Goal: Register for event/course

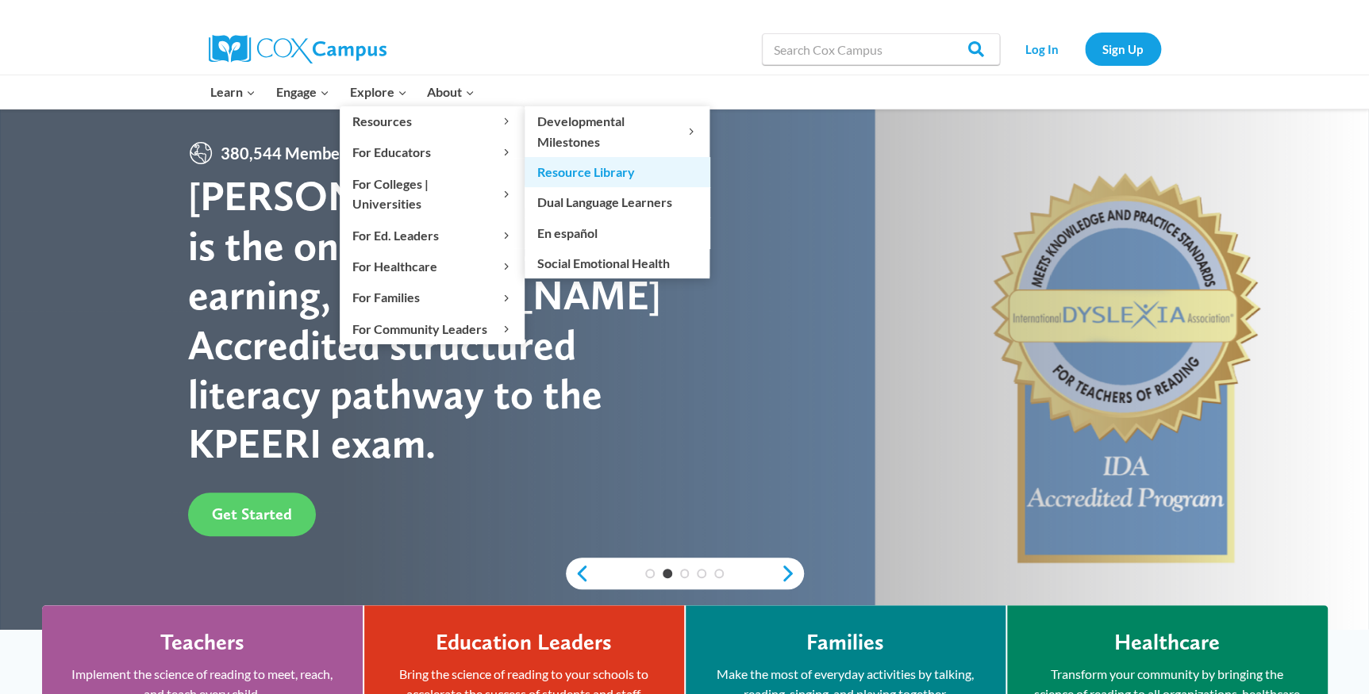
click at [560, 171] on link "Resource Library" at bounding box center [617, 172] width 185 height 30
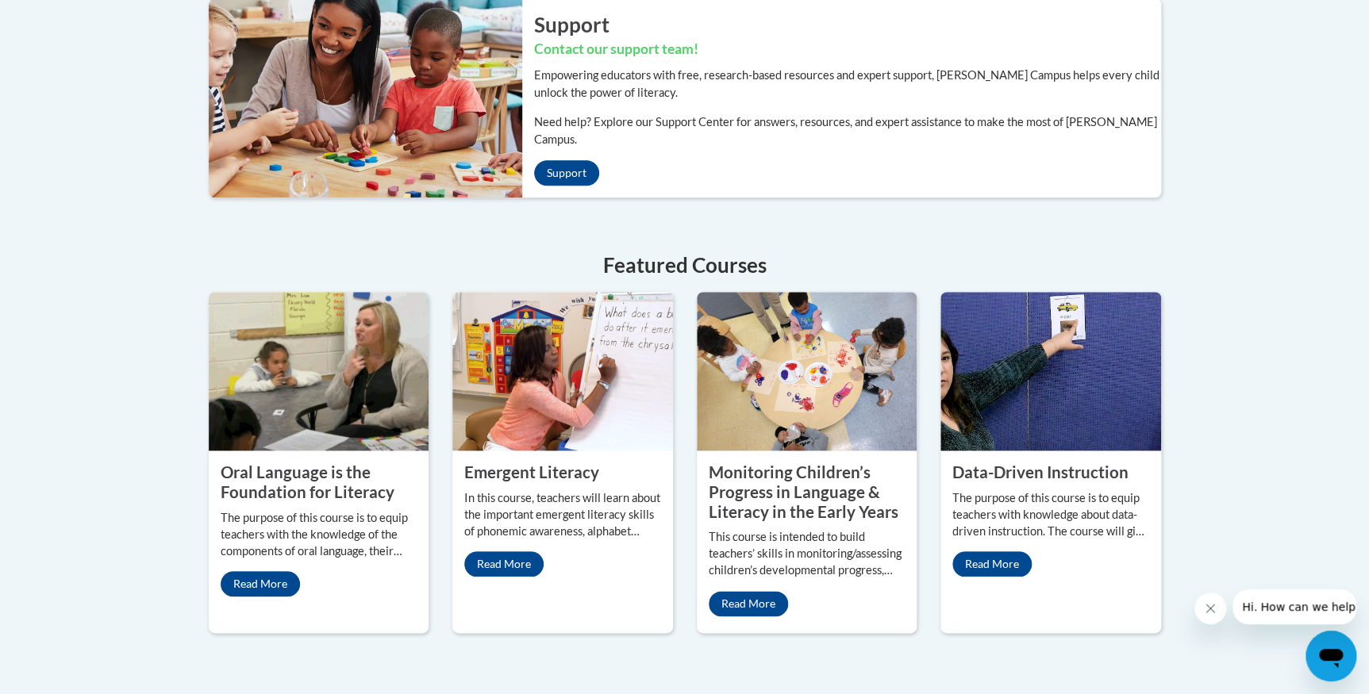
scroll to position [478, 0]
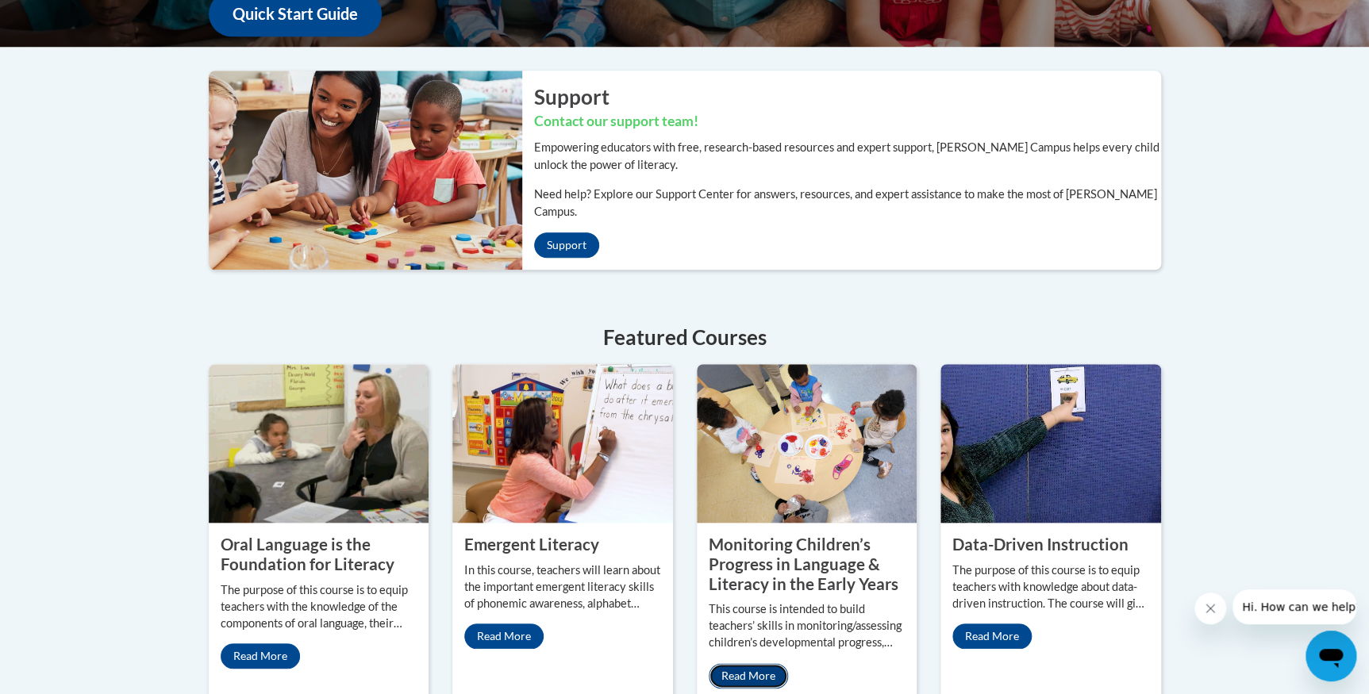
click at [728, 663] on link "Read More" at bounding box center [748, 675] width 79 height 25
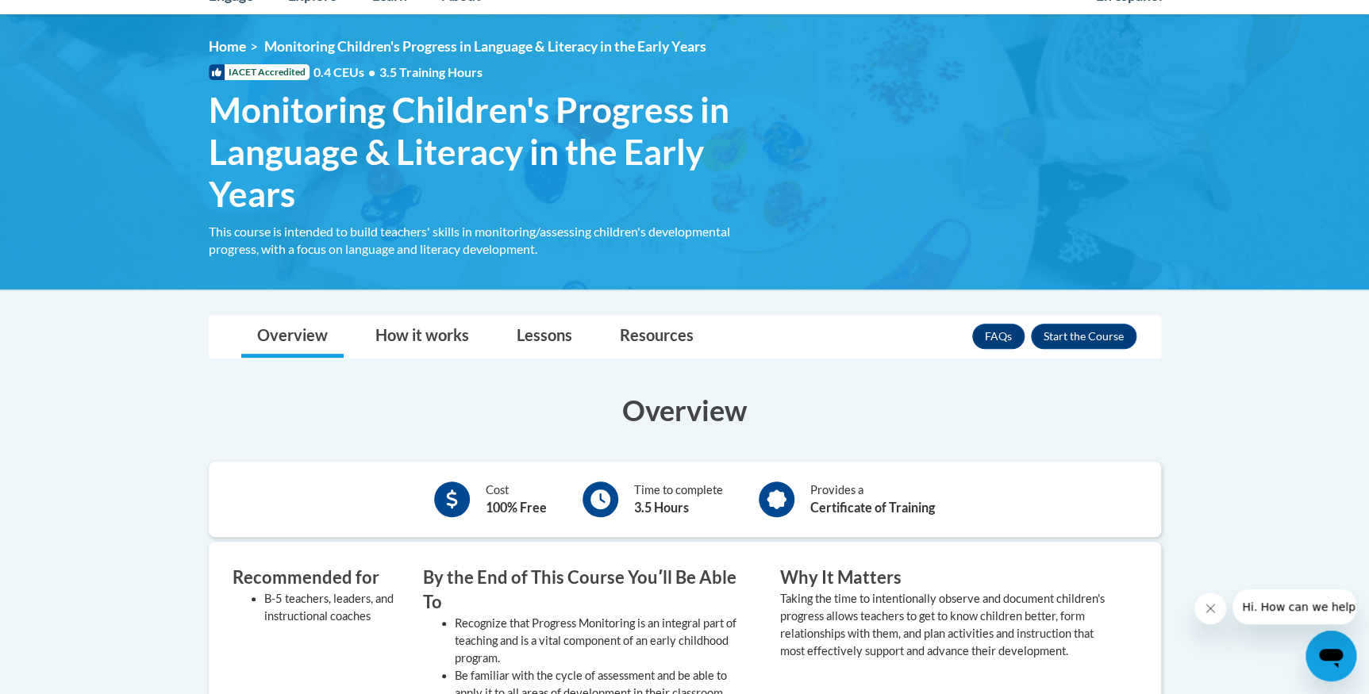
scroll to position [216, 0]
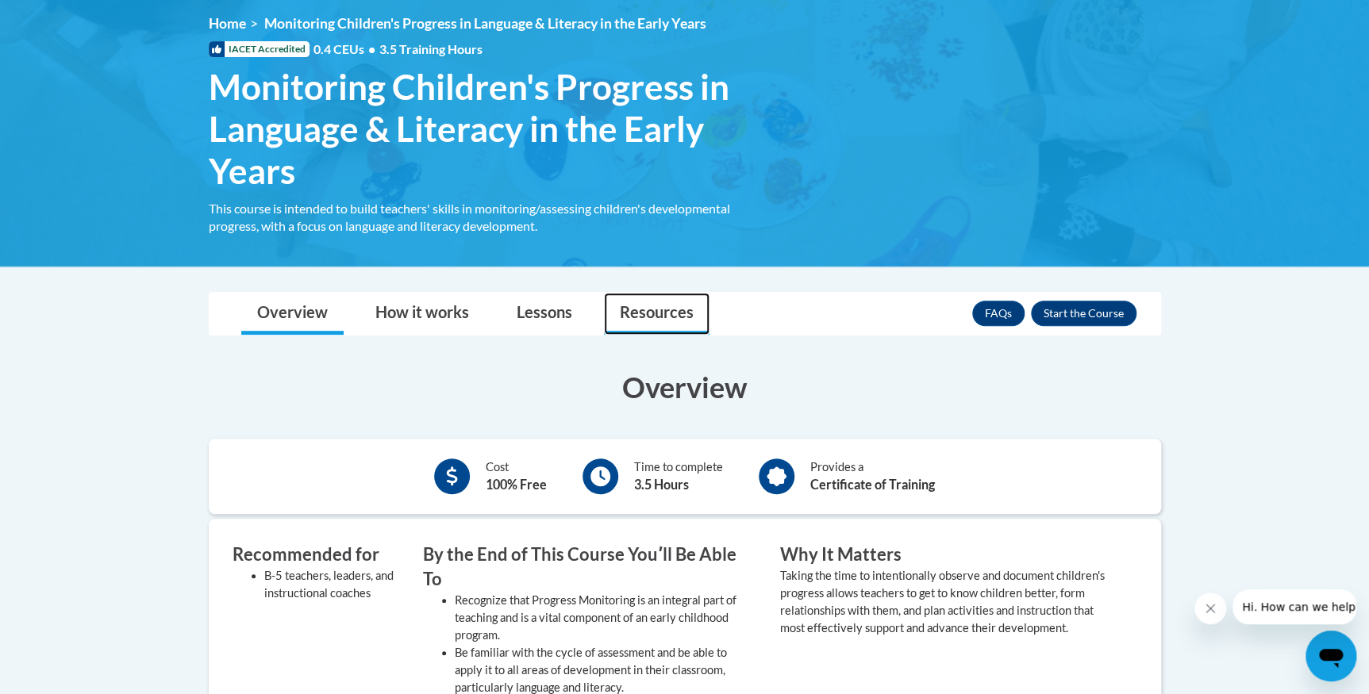
click at [653, 310] on link "Resources" at bounding box center [657, 314] width 106 height 42
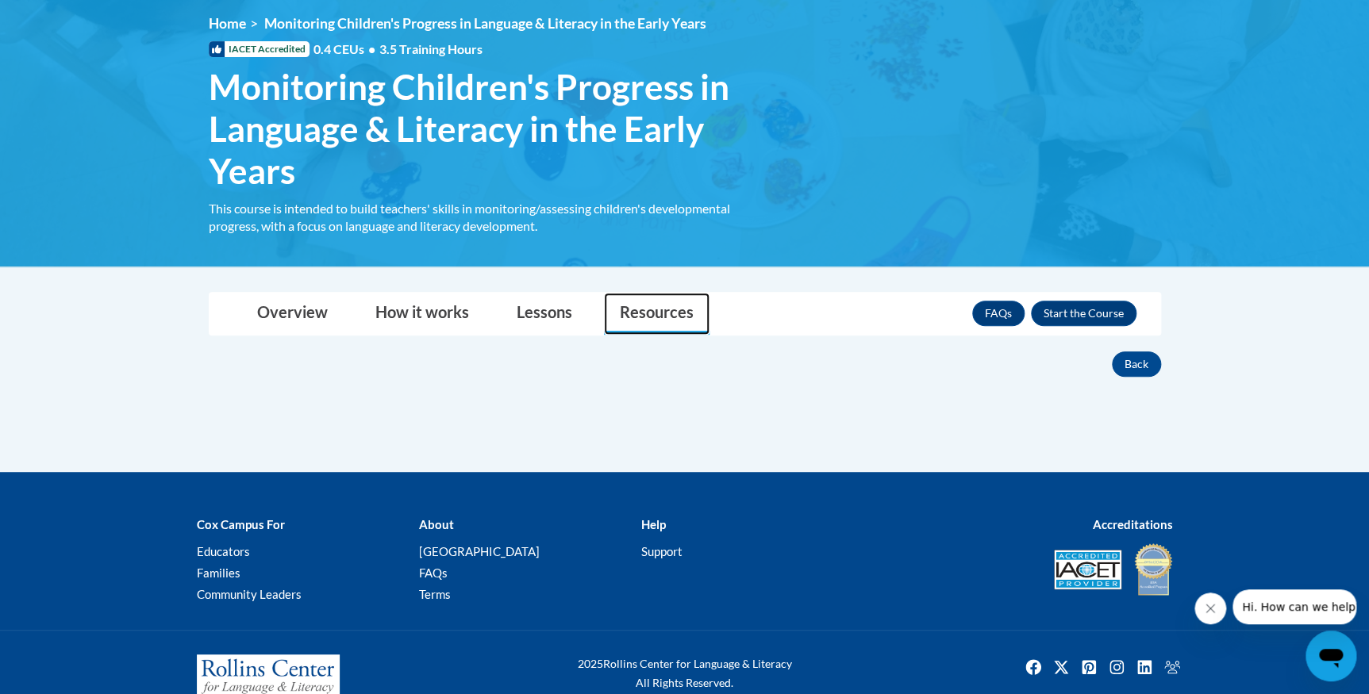
click at [648, 310] on link "Resources" at bounding box center [657, 314] width 106 height 42
click at [298, 319] on link "Overview" at bounding box center [292, 314] width 102 height 42
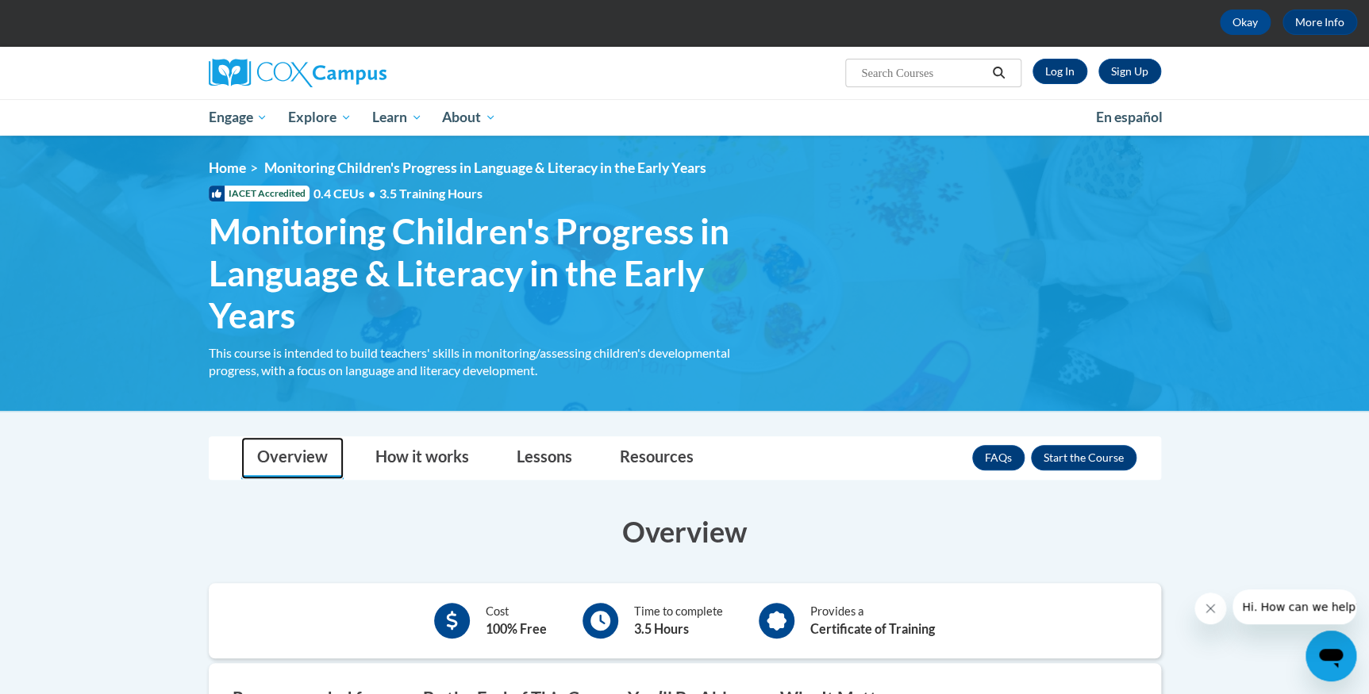
scroll to position [0, 0]
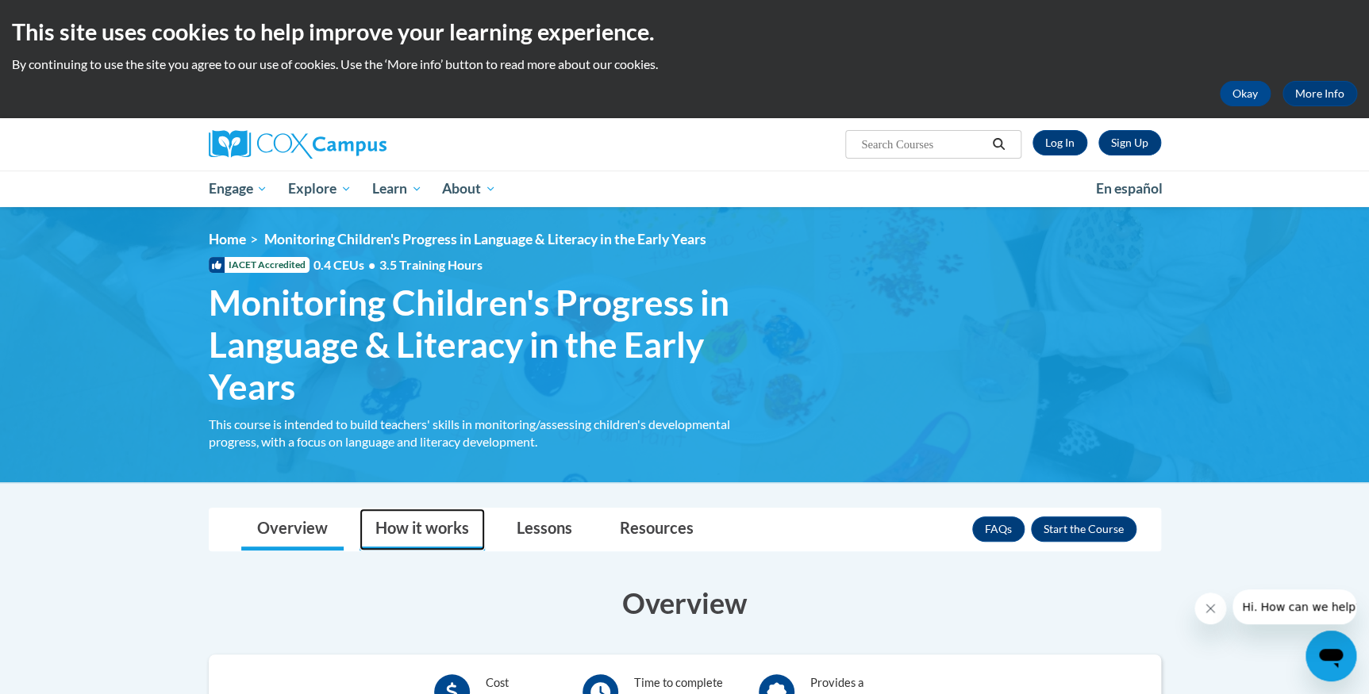
click at [410, 533] on link "How it works" at bounding box center [422, 530] width 125 height 42
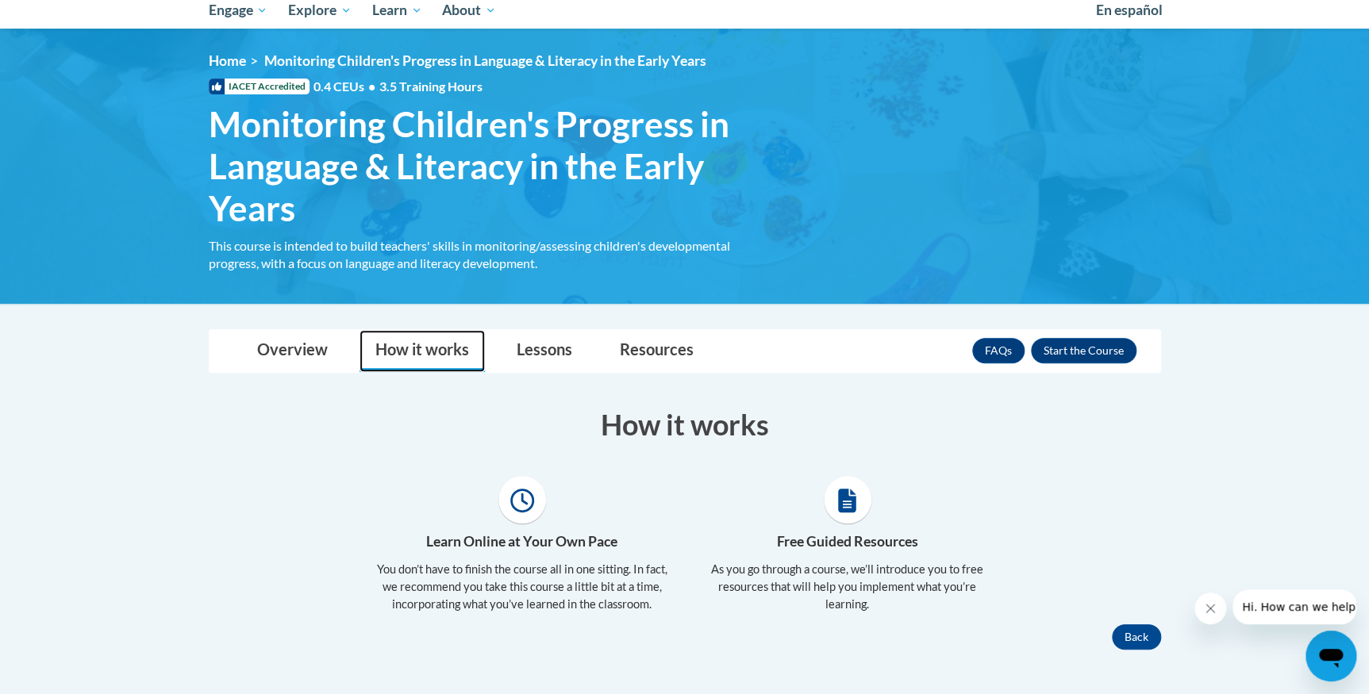
scroll to position [129, 0]
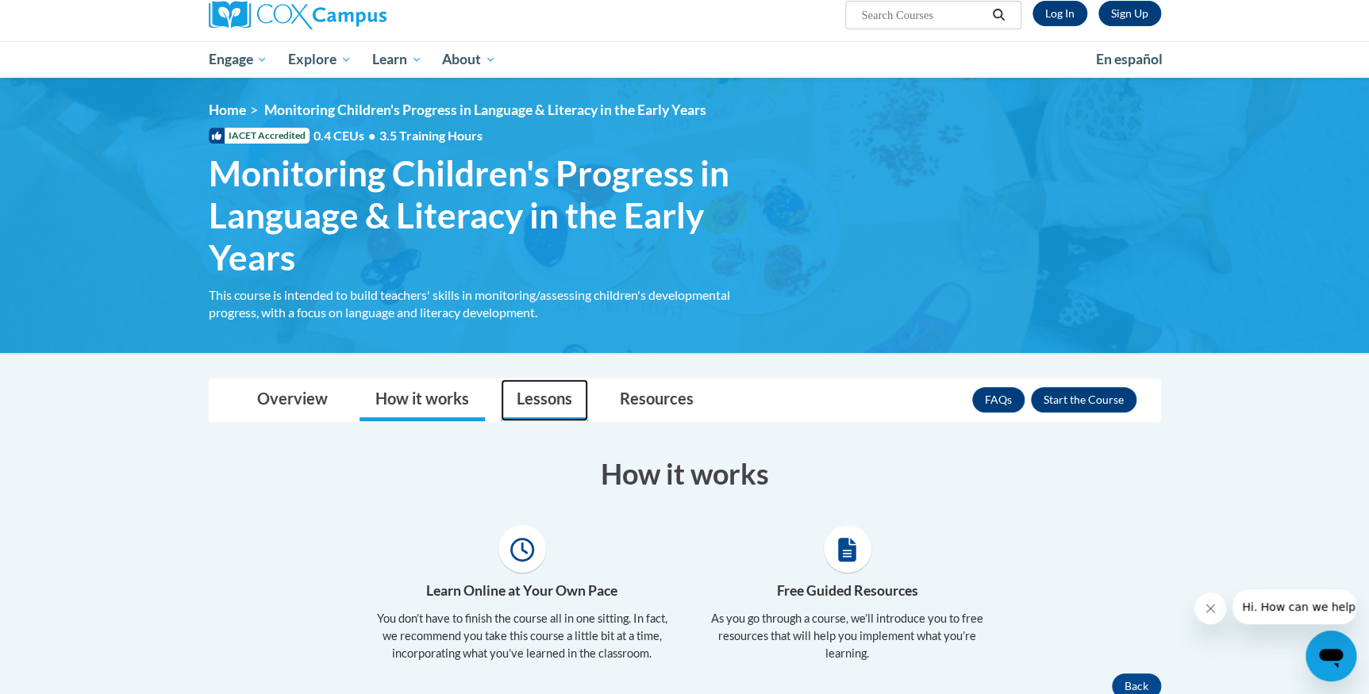
click at [539, 394] on link "Lessons" at bounding box center [544, 400] width 87 height 42
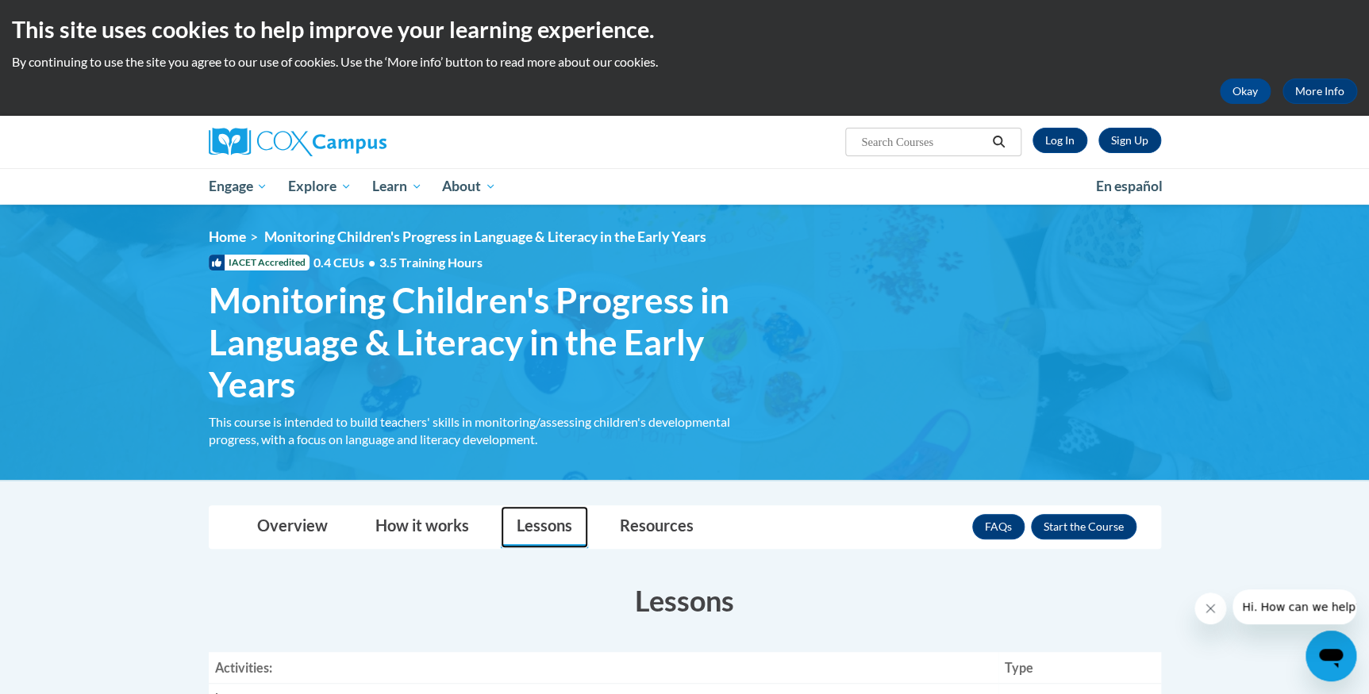
scroll to position [0, 0]
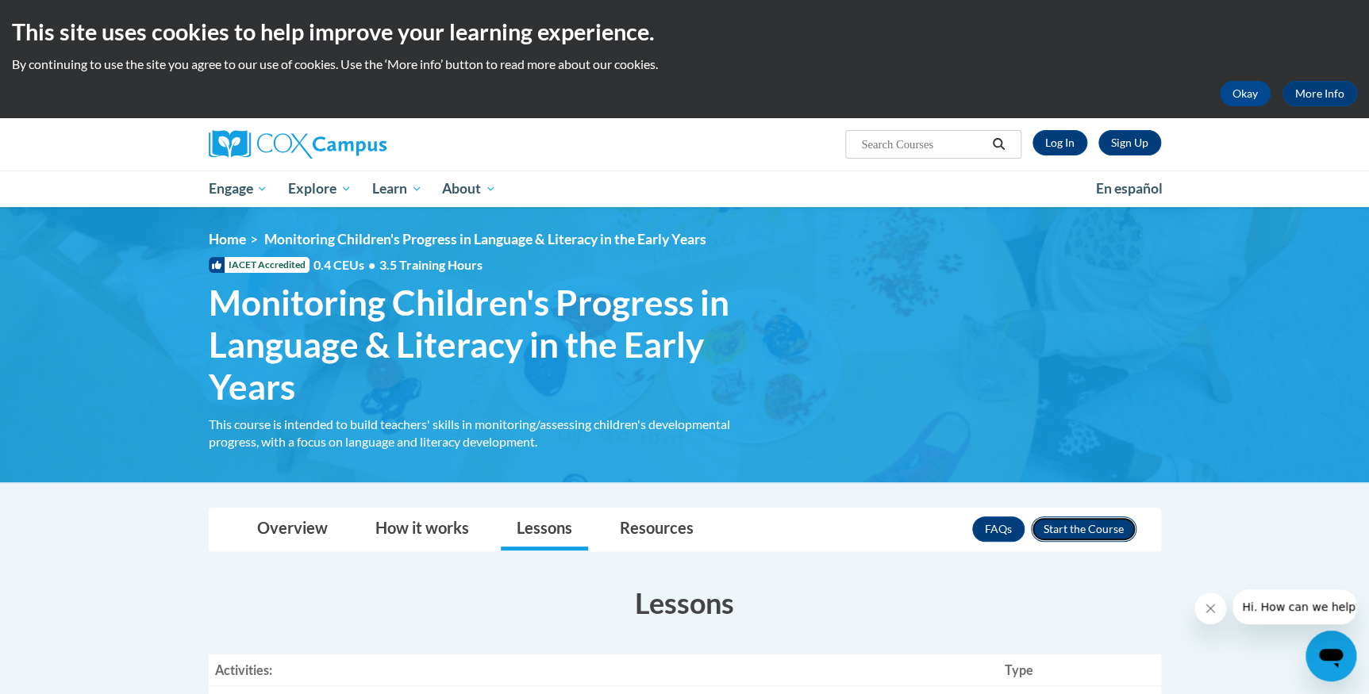
click at [1069, 532] on button "Enroll" at bounding box center [1084, 529] width 106 height 25
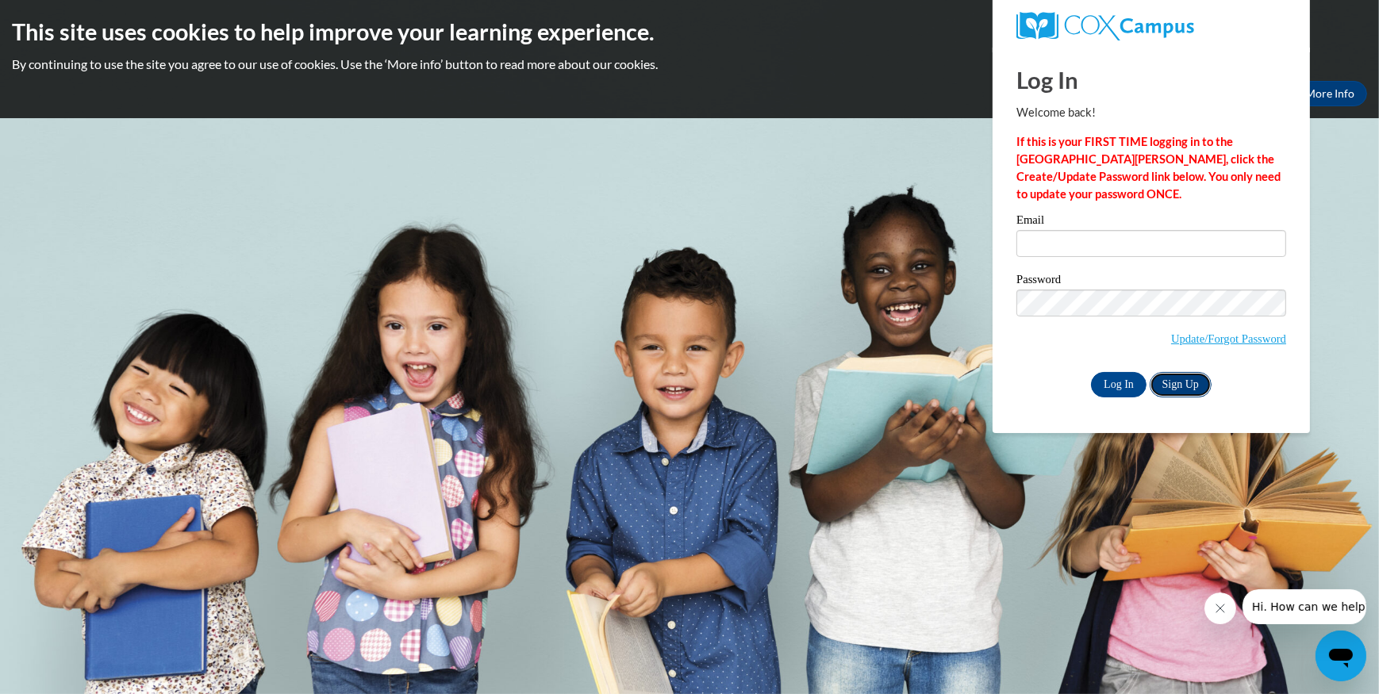
click at [1179, 380] on link "Sign Up" at bounding box center [1181, 384] width 62 height 25
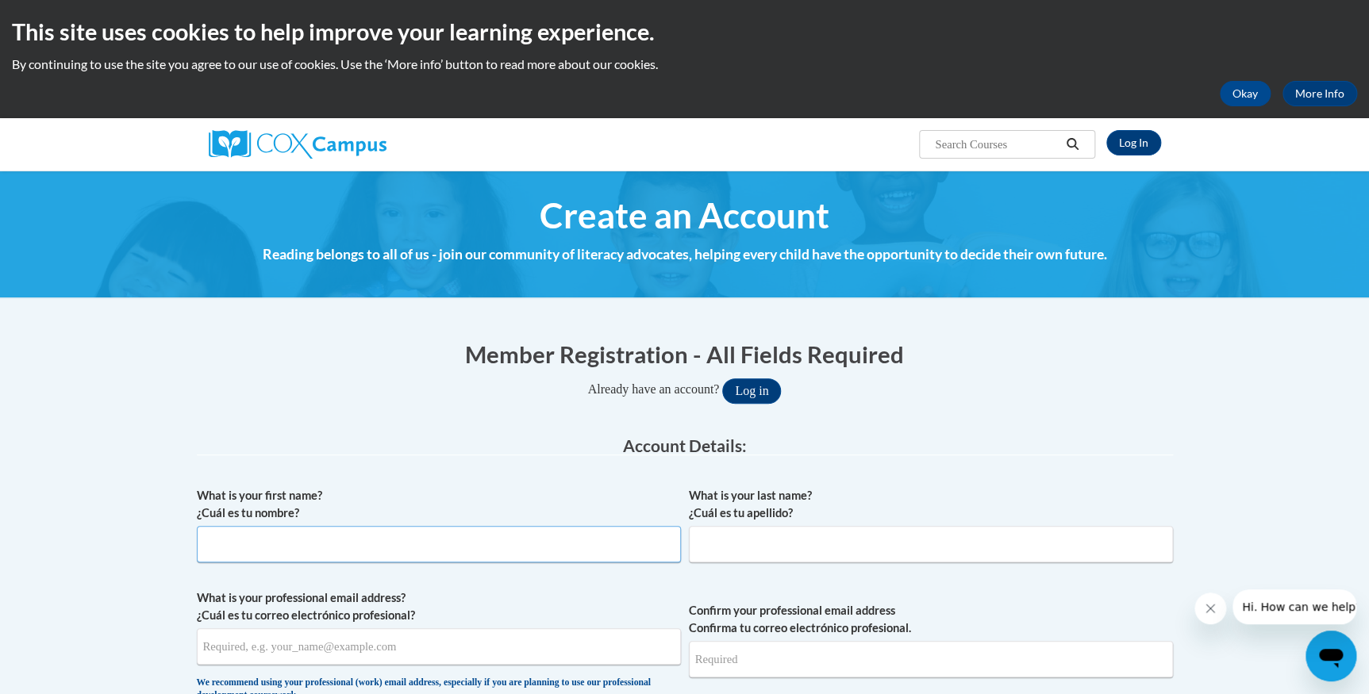
click at [348, 555] on input "What is your first name? ¿Cuál es tu nombre?" at bounding box center [439, 544] width 484 height 37
type input "[PERSON_NAME]"
type input "[EMAIL_ADDRESS][DOMAIN_NAME]"
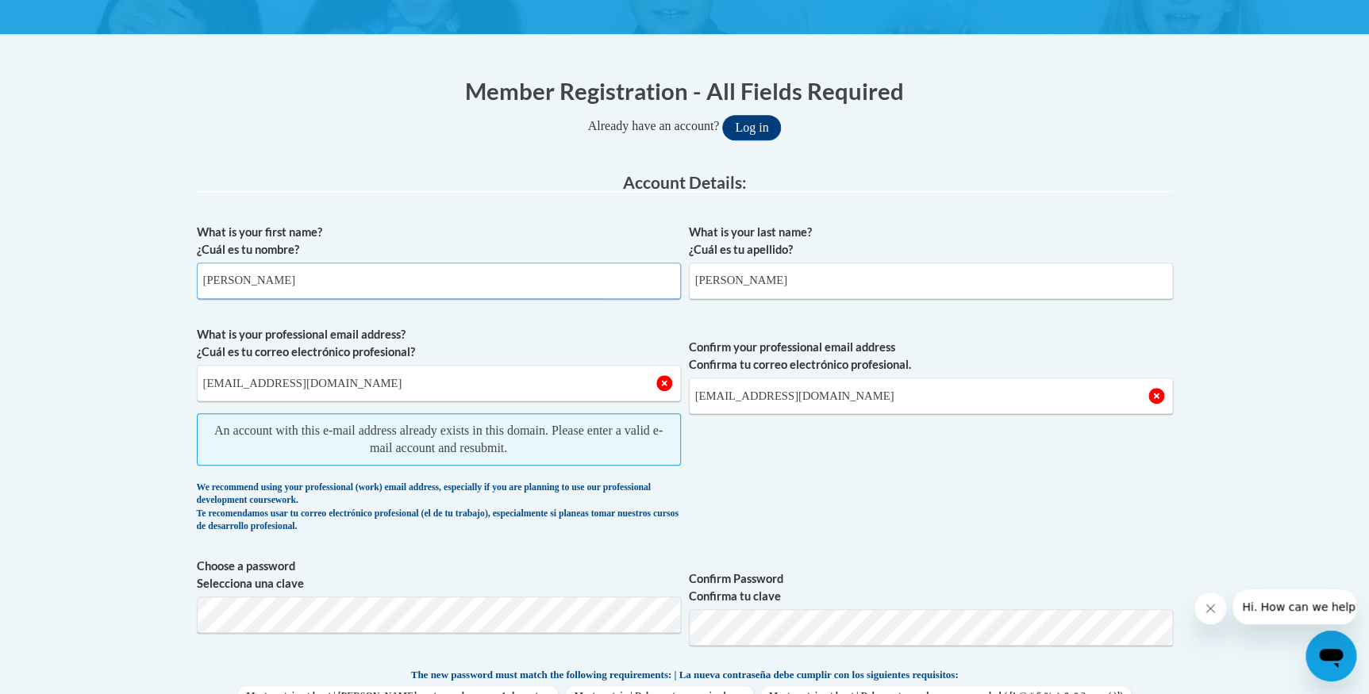
scroll to position [288, 0]
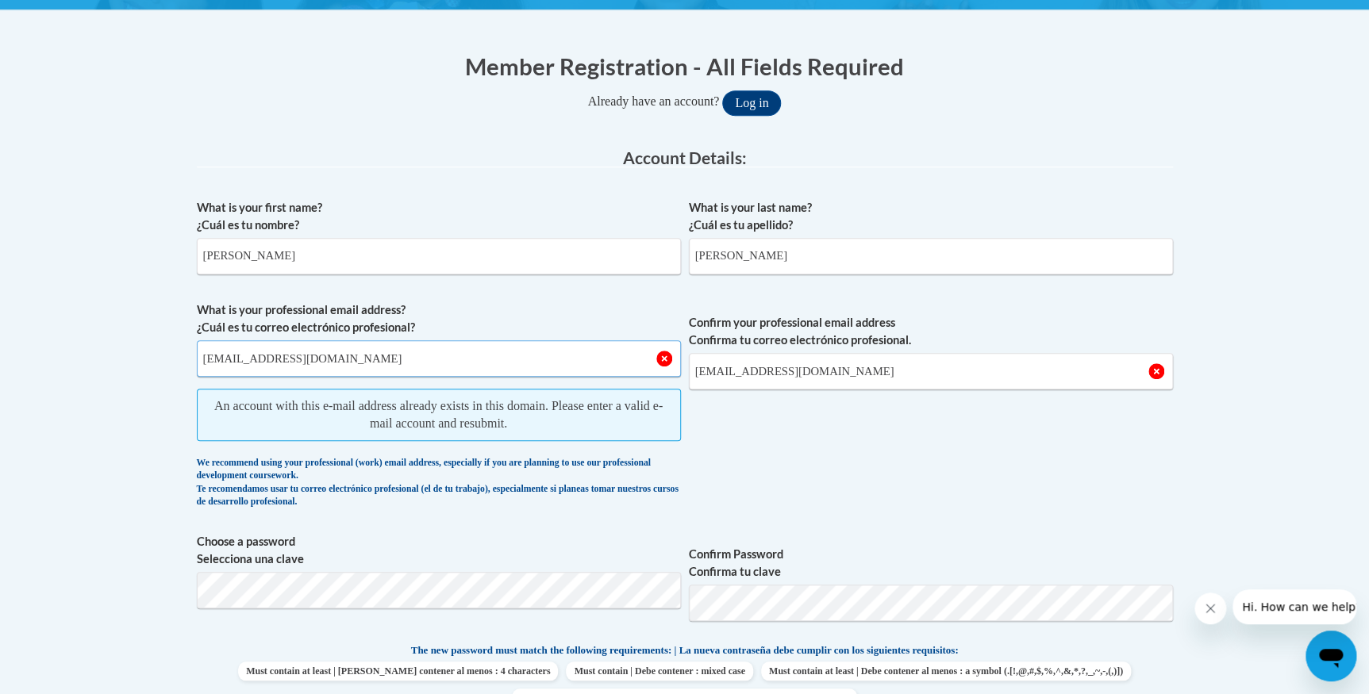
click at [306, 358] on input "[EMAIL_ADDRESS][DOMAIN_NAME]" at bounding box center [439, 358] width 484 height 37
click at [517, 359] on input "[EMAIL_ADDRESS][DOMAIN_NAME]" at bounding box center [439, 358] width 484 height 37
click at [832, 466] on span "Confirm your professional email address Confirma tu correo electrónico profesio…" at bounding box center [931, 409] width 484 height 215
click at [763, 104] on button "Log in" at bounding box center [751, 102] width 59 height 25
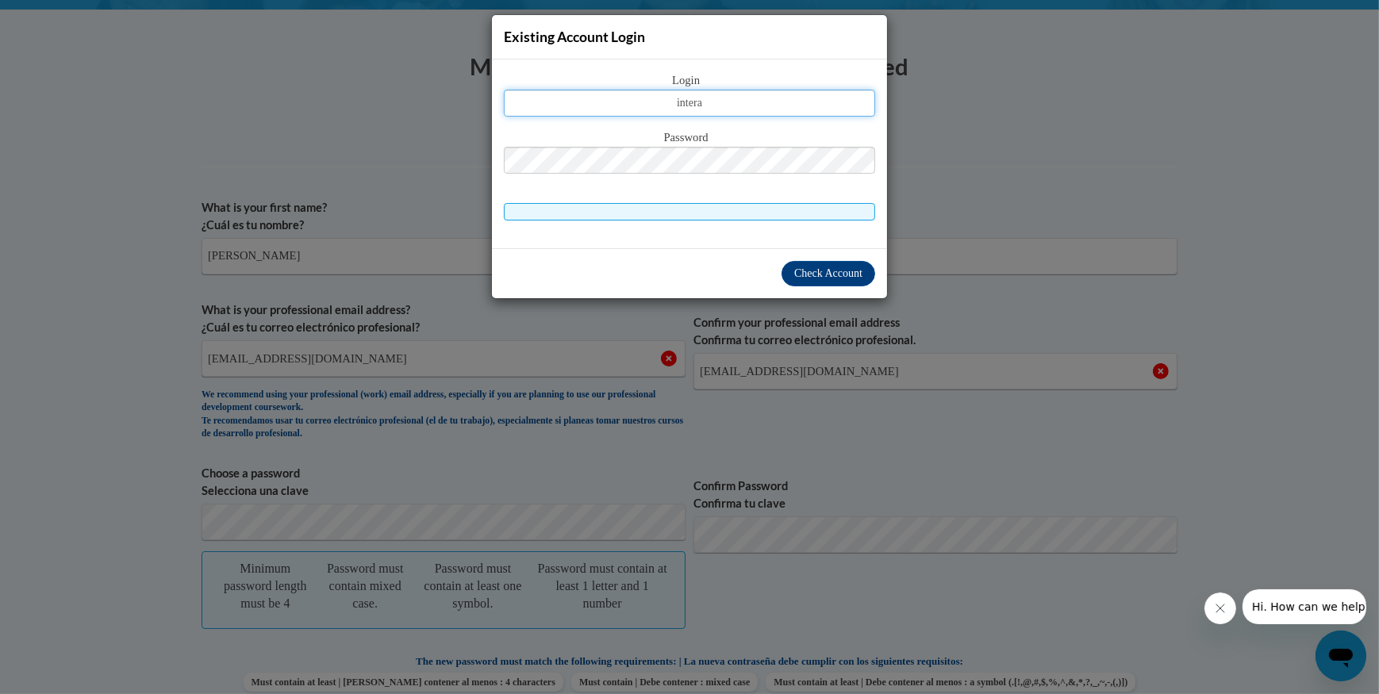
type input "interactivelec@gmail.com"
click at [828, 275] on span "Check Account" at bounding box center [828, 273] width 68 height 12
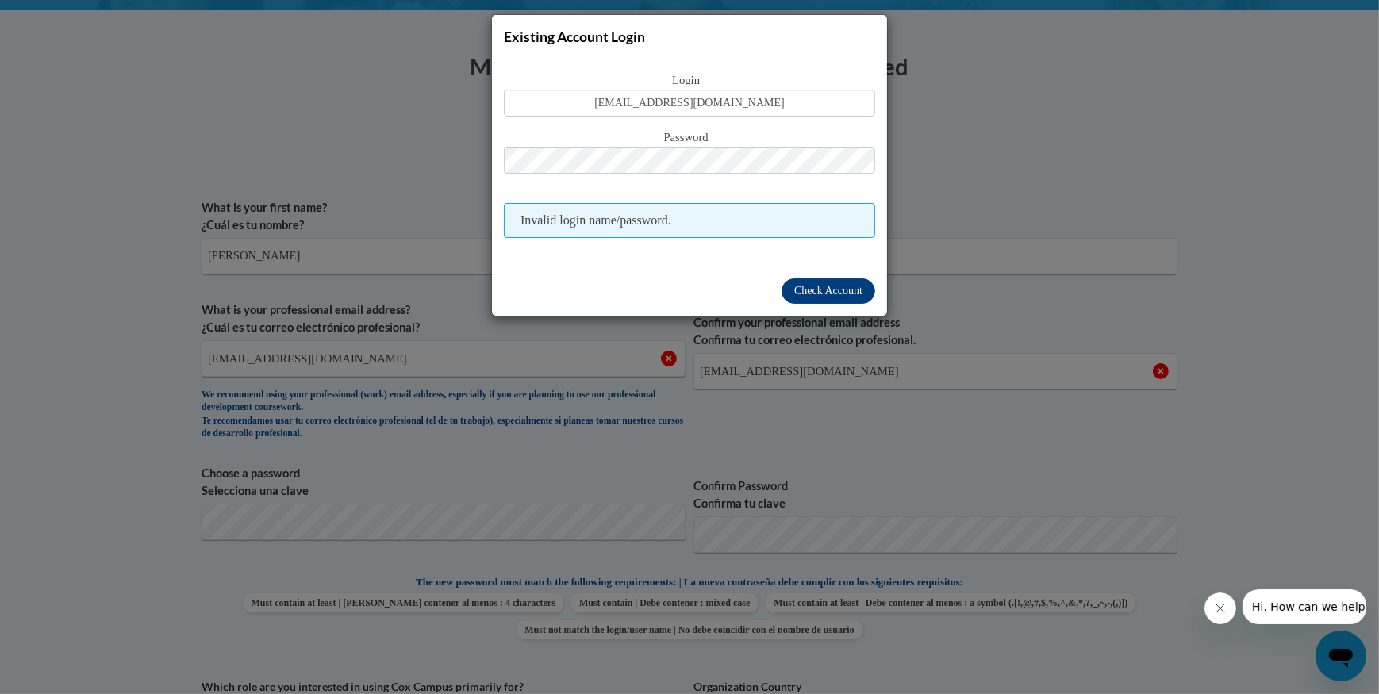
click at [563, 223] on span "Invalid login name/password." at bounding box center [689, 220] width 371 height 35
click at [728, 90] on button "Log in" at bounding box center [757, 102] width 59 height 25
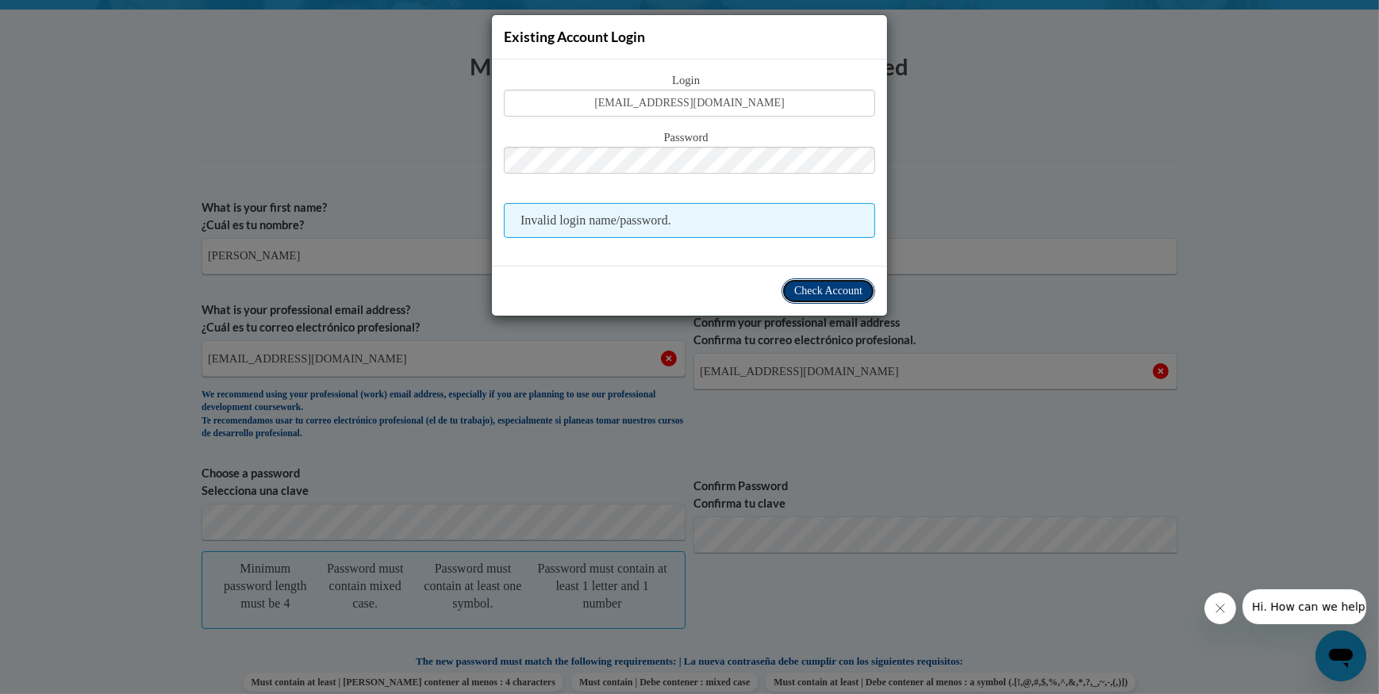
click at [809, 289] on span "Check Account" at bounding box center [828, 291] width 68 height 12
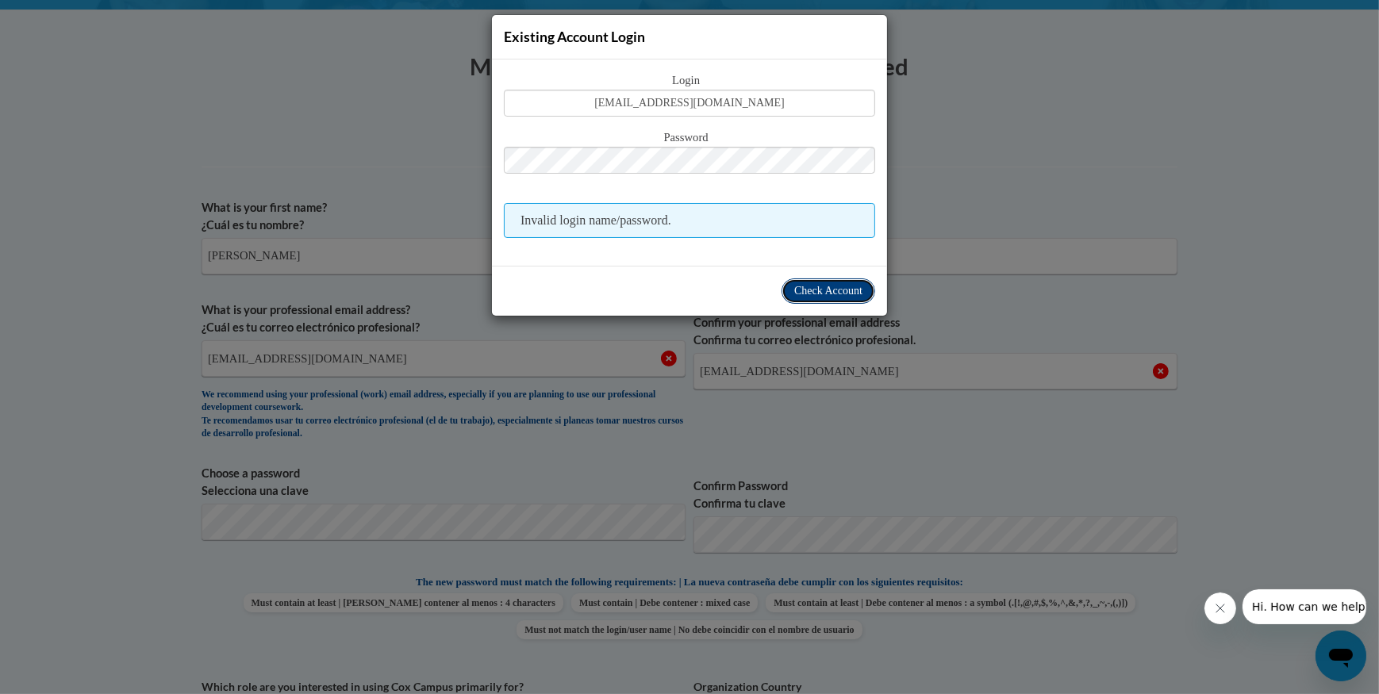
click at [809, 289] on span "Check Account" at bounding box center [828, 291] width 68 height 12
click at [1125, 175] on div "Existing Account Login Login interactivelec@gmail.com Password Invalid login na…" at bounding box center [689, 347] width 1379 height 694
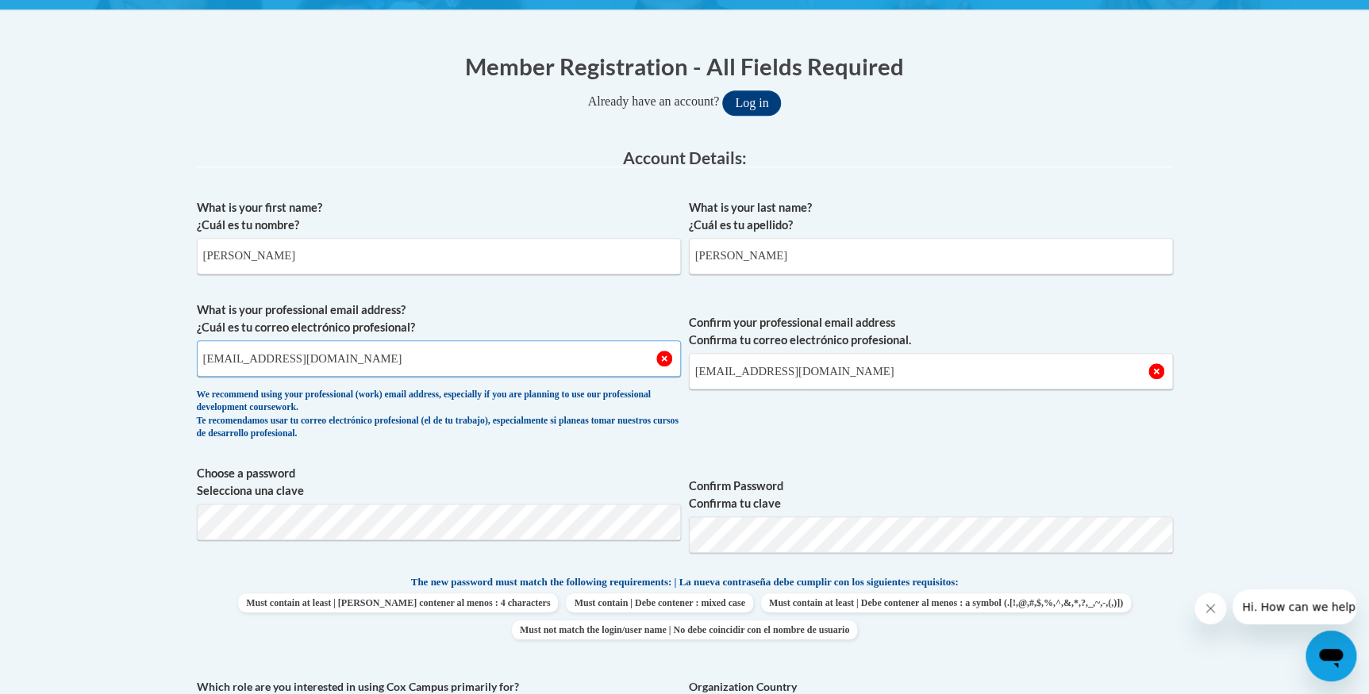
drag, startPoint x: 271, startPoint y: 357, endPoint x: 198, endPoint y: 351, distance: 73.3
click at [198, 351] on input "interactivelec@gmail.com" at bounding box center [439, 358] width 484 height 37
type input "stellawidemanprekclass@gmail.com"
drag, startPoint x: 821, startPoint y: 372, endPoint x: 684, endPoint y: 371, distance: 136.5
click at [684, 371] on span "What is your professional email address? ¿Cuál es tu correo electrónico profesi…" at bounding box center [685, 375] width 976 height 147
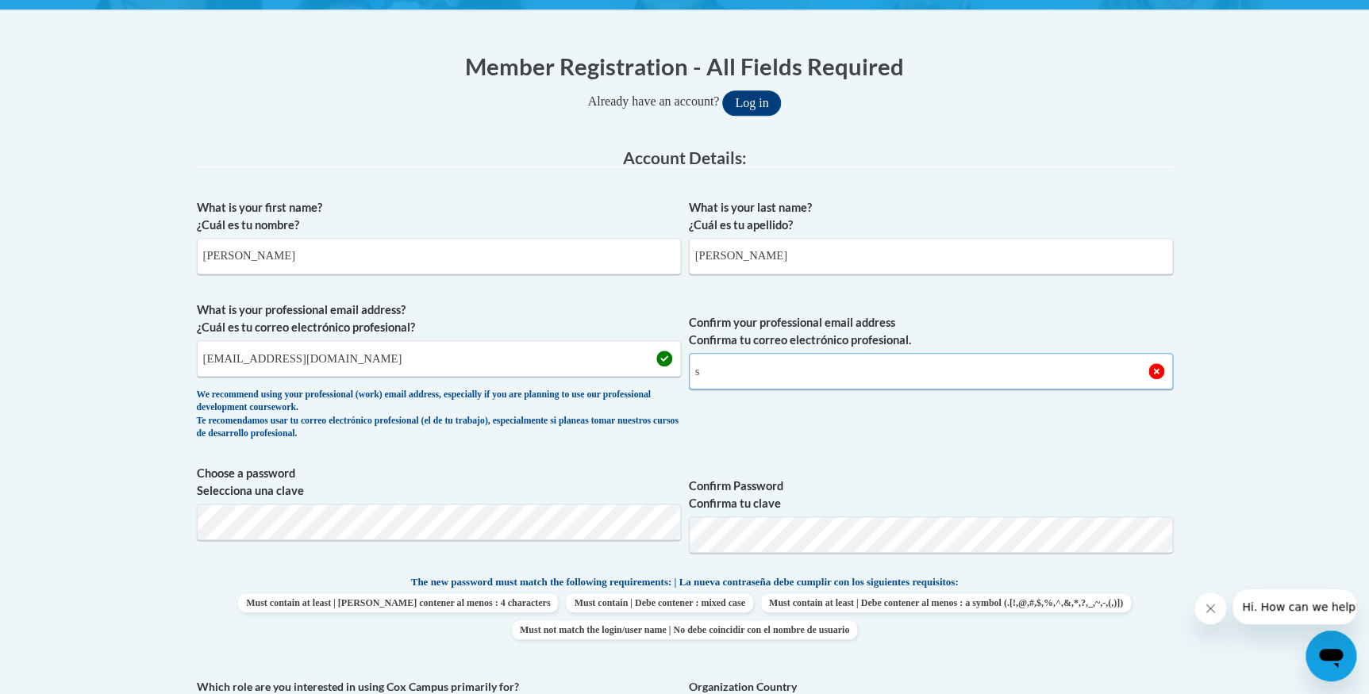
type input "stellawidemanprekclass@gmail.com"
click at [1084, 583] on p "The new password must match the following requirements: | La nueva contraseña d…" at bounding box center [685, 584] width 976 height 20
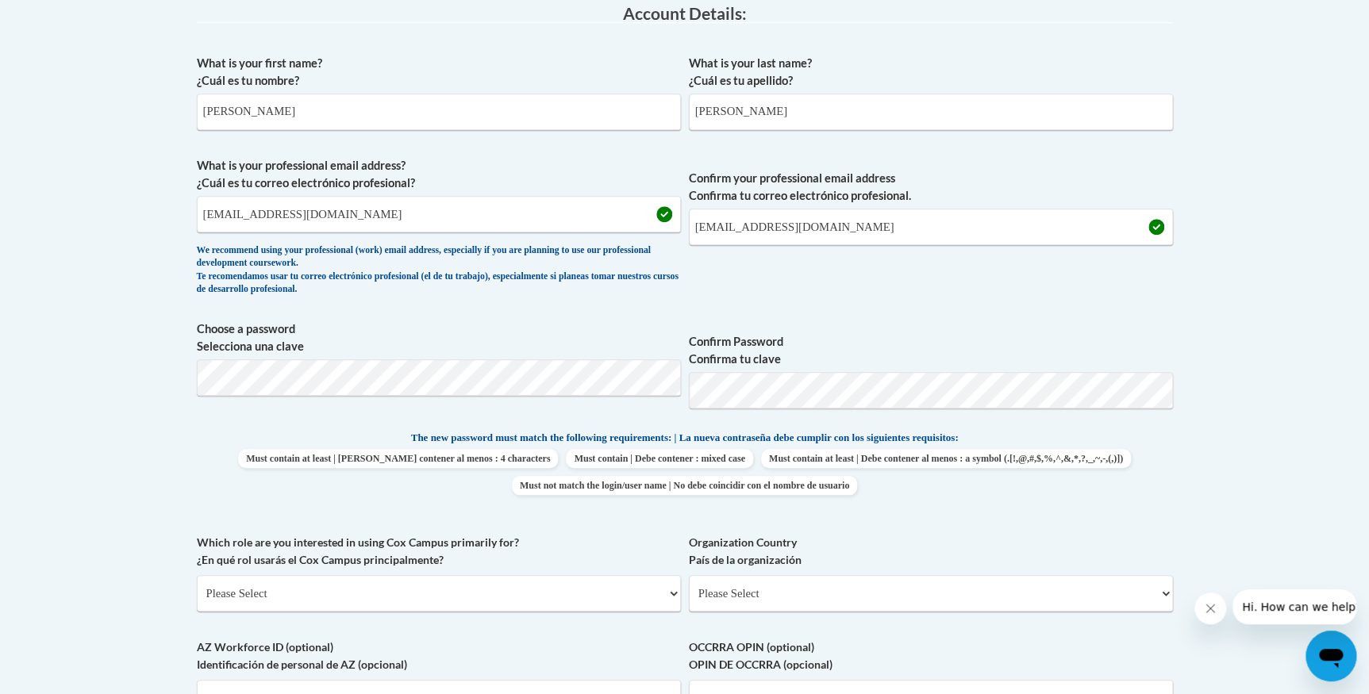
scroll to position [505, 0]
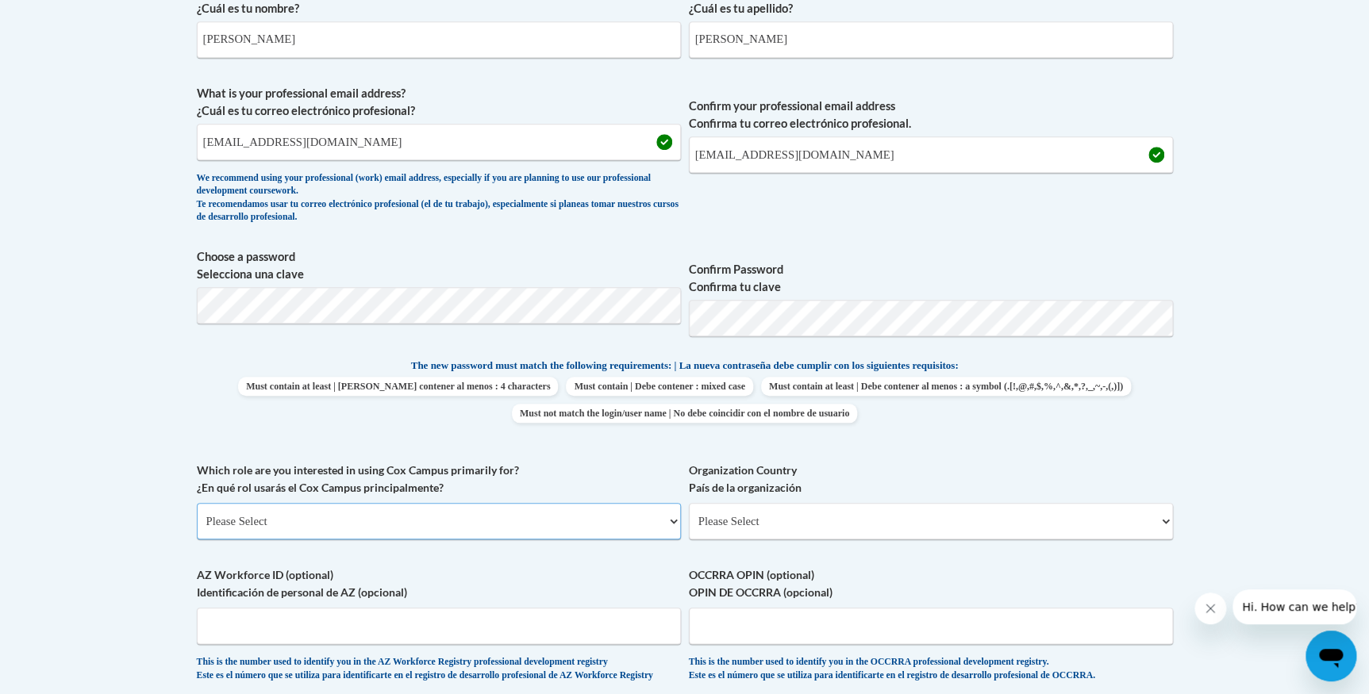
click at [671, 523] on select "Please Select College/University | Colegio/Universidad Community/Nonprofit Part…" at bounding box center [439, 521] width 484 height 37
select select "fbf2d438-af2f-41f8-98f1-81c410e29de3"
click at [197, 503] on select "Please Select College/University | Colegio/Universidad Community/Nonprofit Part…" at bounding box center [439, 521] width 484 height 37
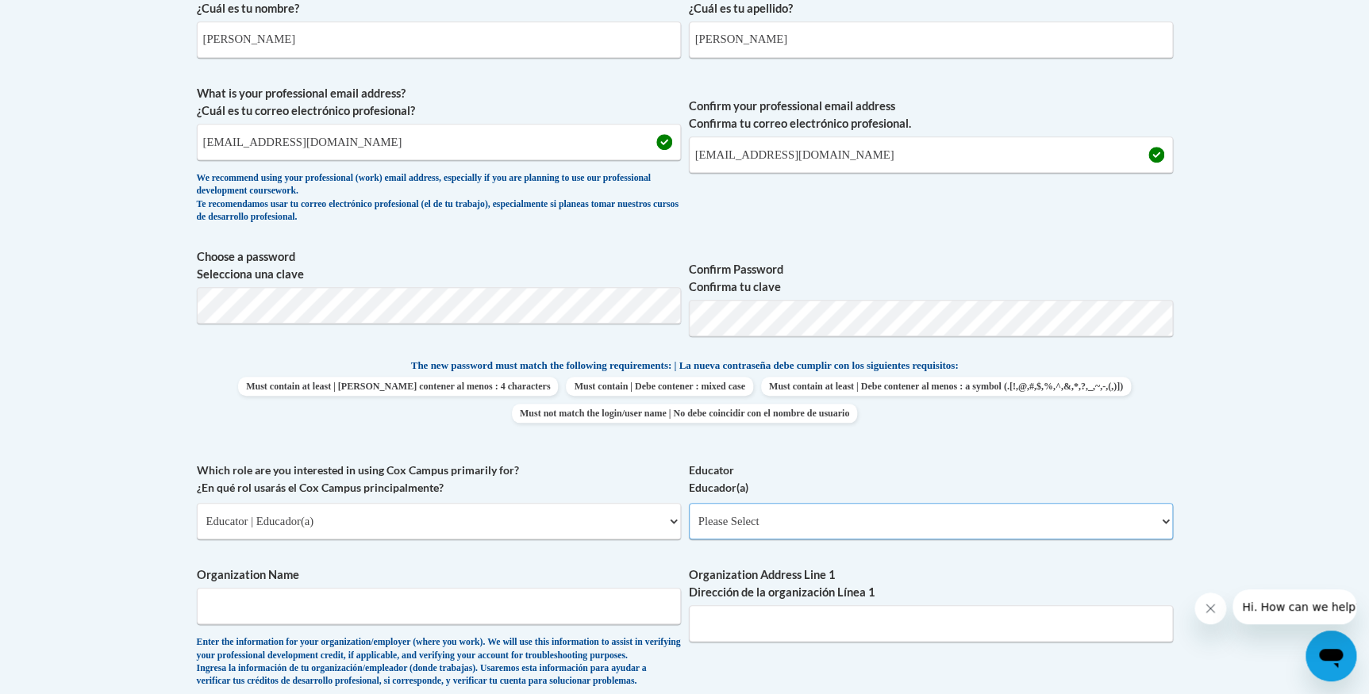
click at [1160, 520] on select "Please Select Early Learning/Daycare Teacher/Family Home Care Provider | Maestr…" at bounding box center [931, 521] width 484 height 37
select select "5e2af403-4f2c-4e49-a02f-103e55d7b75b"
click at [689, 503] on select "Please Select Early Learning/Daycare Teacher/Family Home Care Provider | Maestr…" at bounding box center [931, 521] width 484 height 37
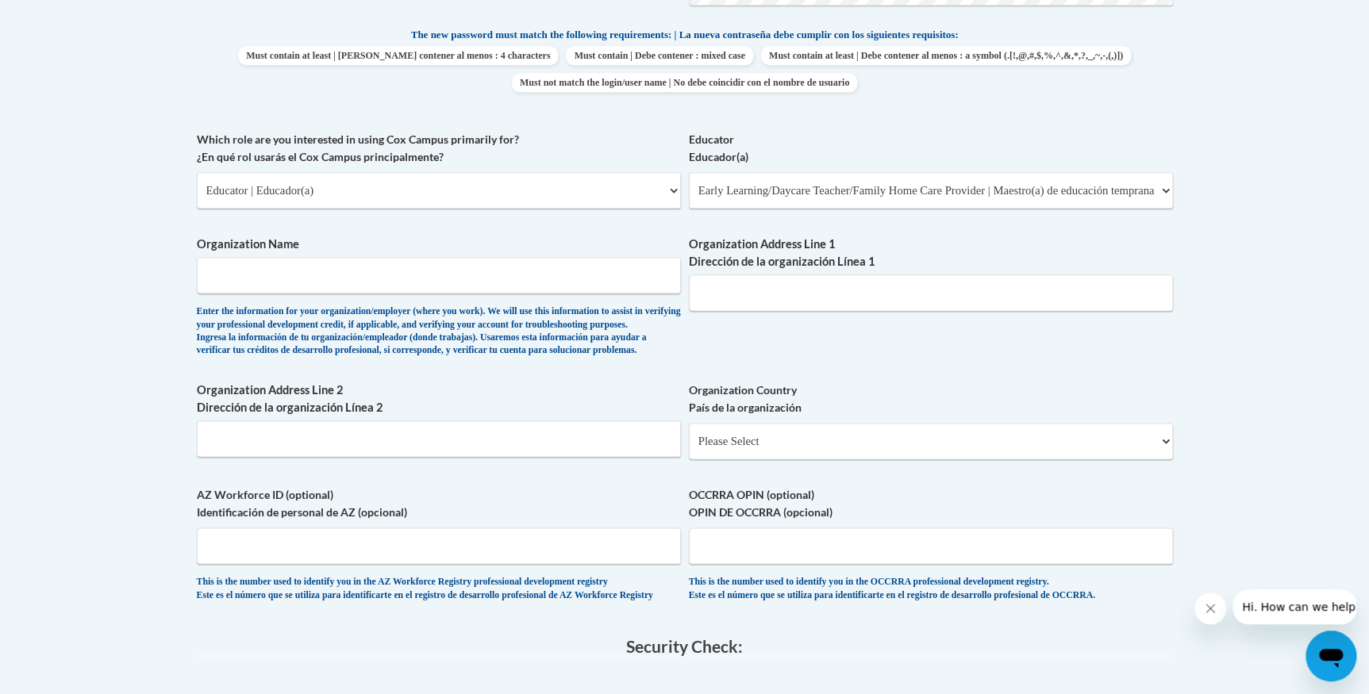
scroll to position [791, 0]
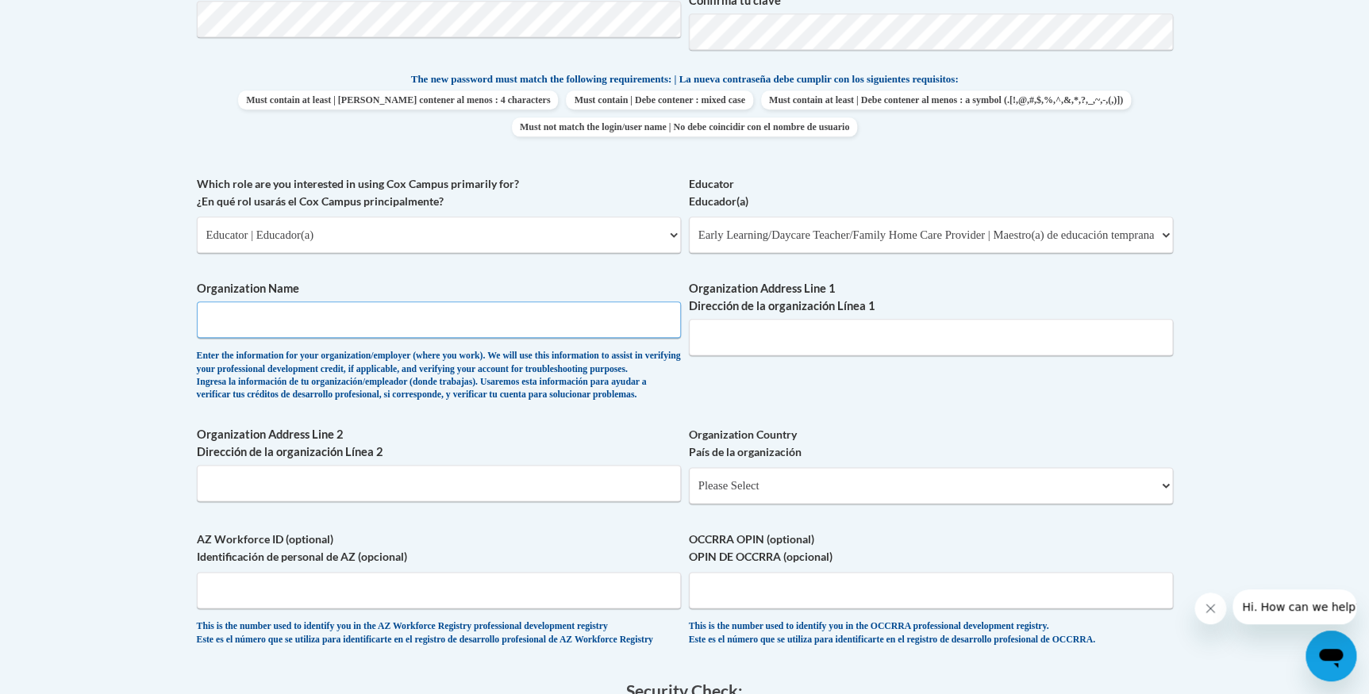
click at [354, 310] on input "Organization Name" at bounding box center [439, 320] width 484 height 37
type input "n"
click at [777, 344] on input "Organization Address Line 1 Dirección de la organización Línea 1" at bounding box center [931, 337] width 484 height 37
type input "237 Scotland Rd"
click at [1164, 504] on select "Please Select United States | Estados Unidos Outside of the United States | Fue…" at bounding box center [931, 485] width 484 height 37
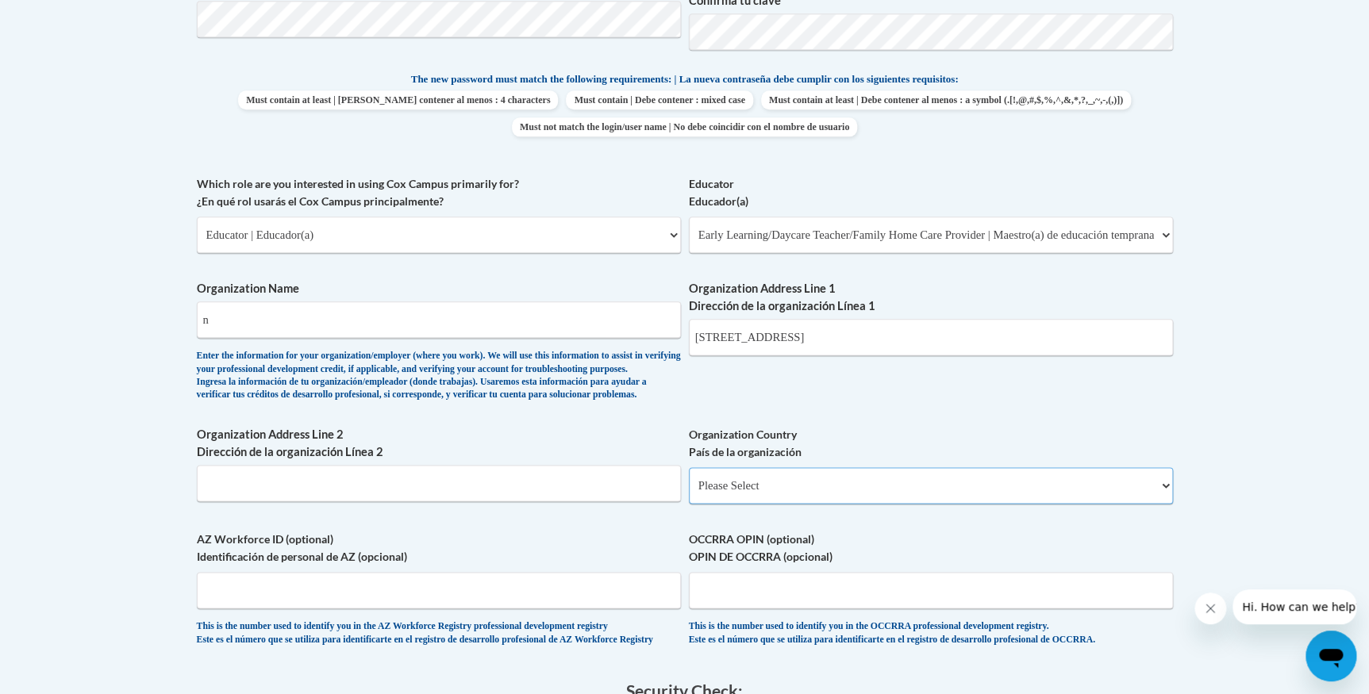
select select "ad49bcad-a171-4b2e-b99c-48b446064914"
click at [689, 492] on select "Please Select United States | Estados Unidos Outside of the United States | Fue…" at bounding box center [931, 485] width 484 height 37
select select
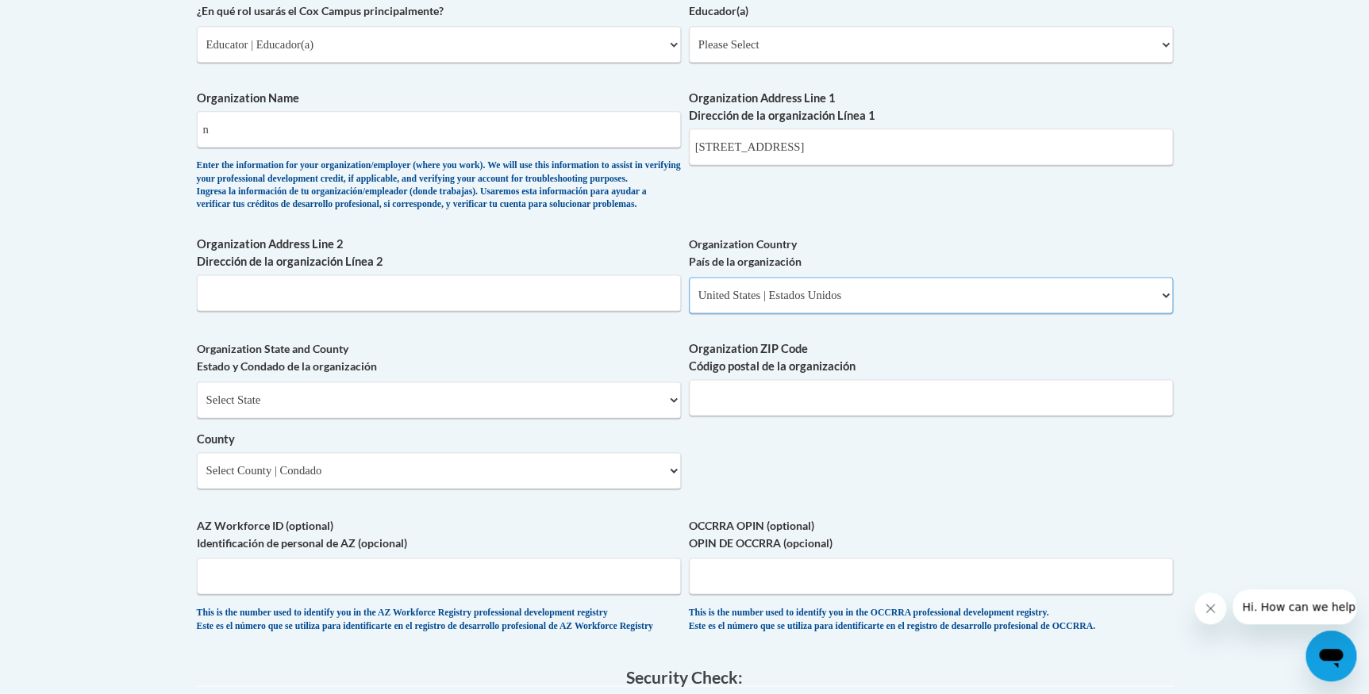
scroll to position [1008, 0]
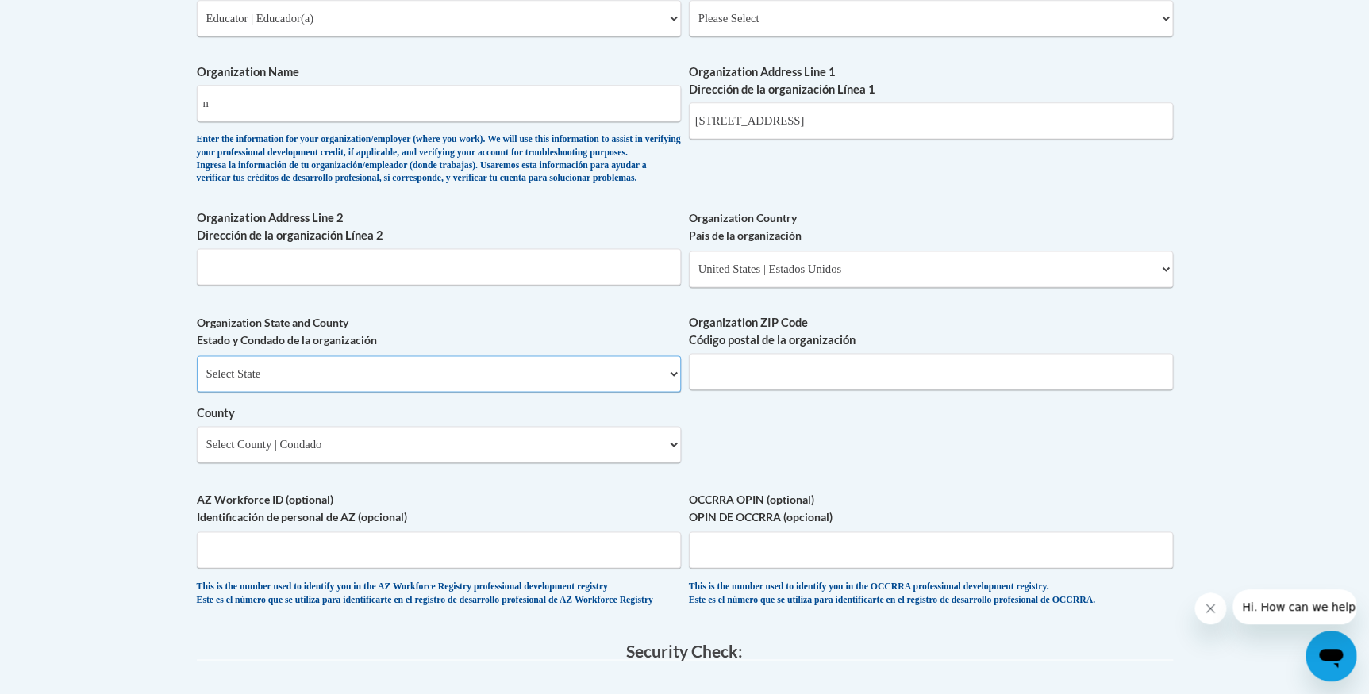
click at [665, 392] on select "Select State Alabama Alaska Arizona Arkansas California Colorado Connecticut De…" at bounding box center [439, 374] width 484 height 37
select select "New Jersey"
click at [197, 381] on select "Select State Alabama Alaska Arizona Arkansas California Colorado Connecticut De…" at bounding box center [439, 374] width 484 height 37
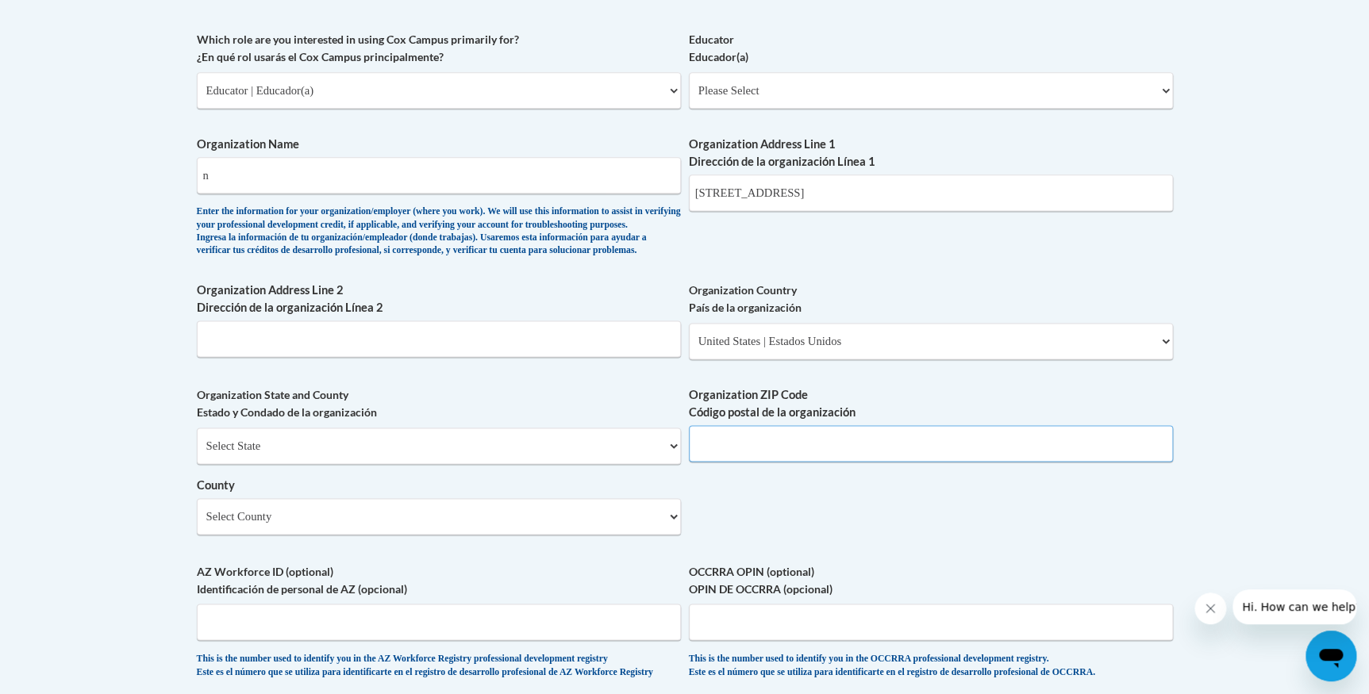
click at [770, 462] on input "Organization ZIP Code Código postal de la organización" at bounding box center [931, 443] width 484 height 37
type input "07050"
click at [479, 535] on select "Select County Atlantic Bergen Burlington Camden Cape May Cumberland Essex Glouc…" at bounding box center [439, 516] width 484 height 37
select select "Essex"
click at [197, 524] on select "Select County Atlantic Bergen Burlington Camden Cape May Cumberland Essex Glouc…" at bounding box center [439, 516] width 484 height 37
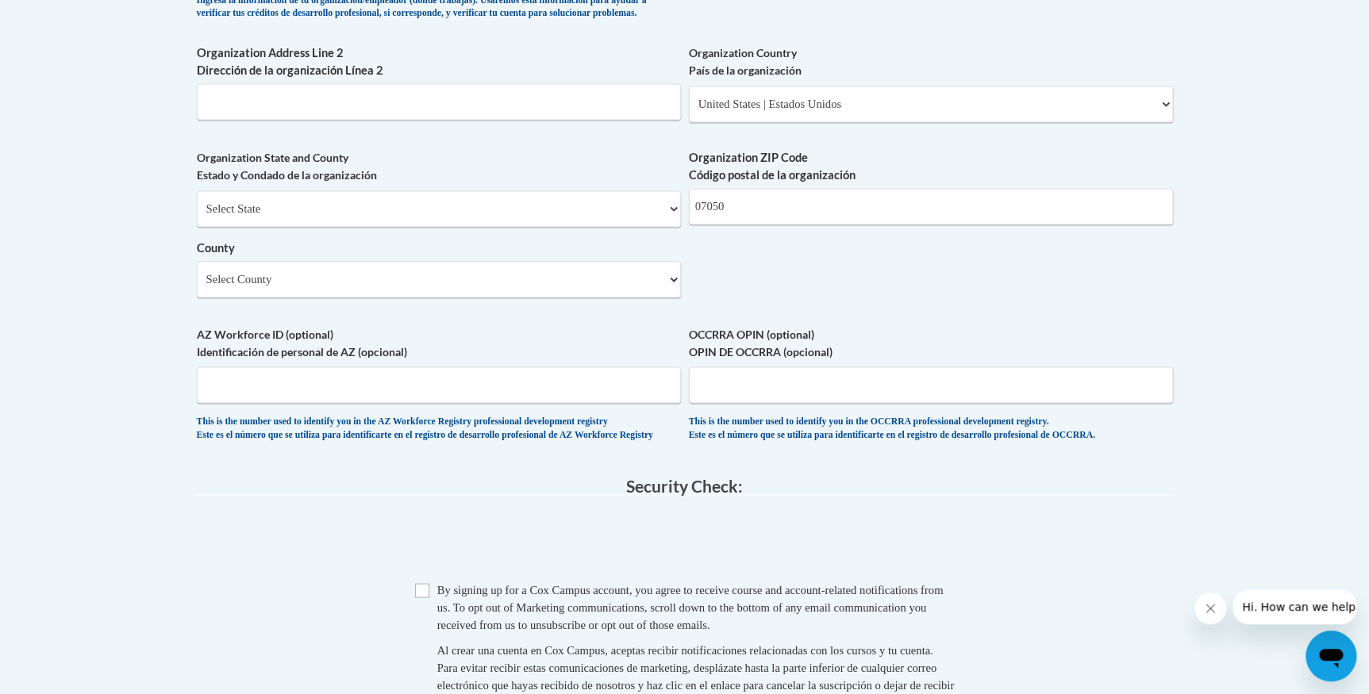
scroll to position [1152, 0]
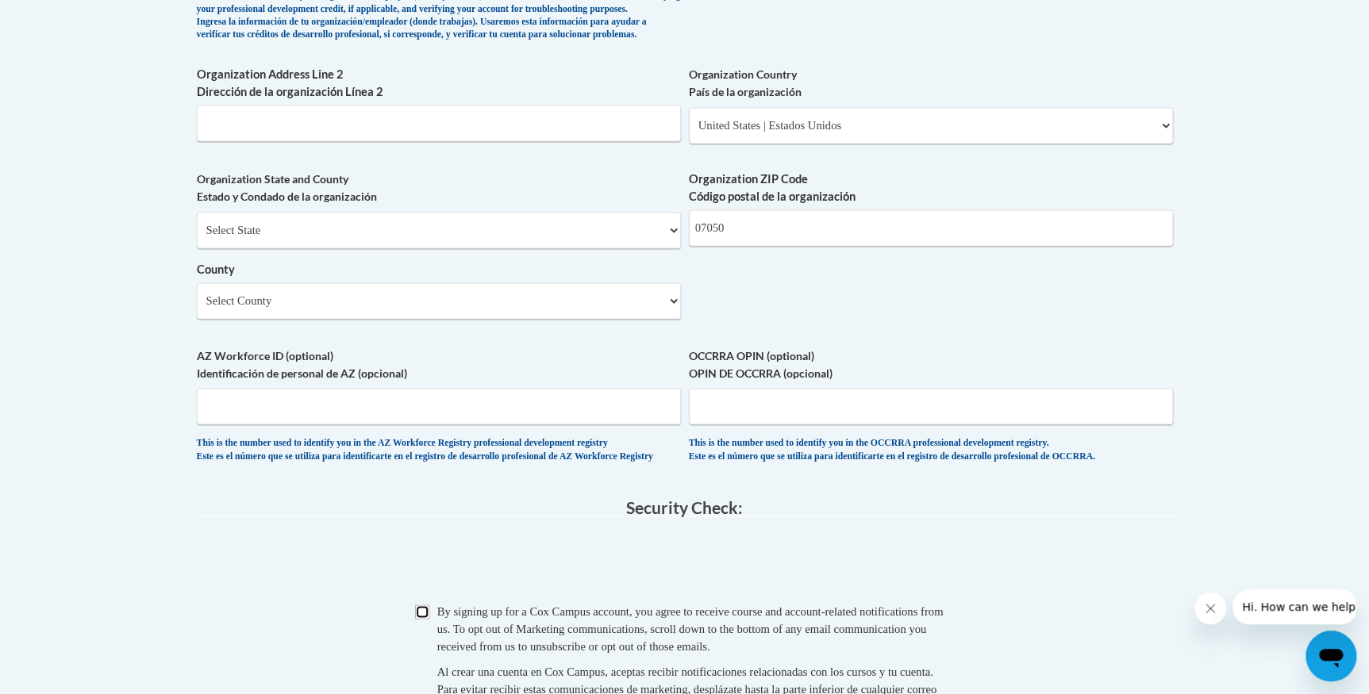
click at [421, 619] on input "Checkbox" at bounding box center [422, 612] width 14 height 14
checkbox input "true"
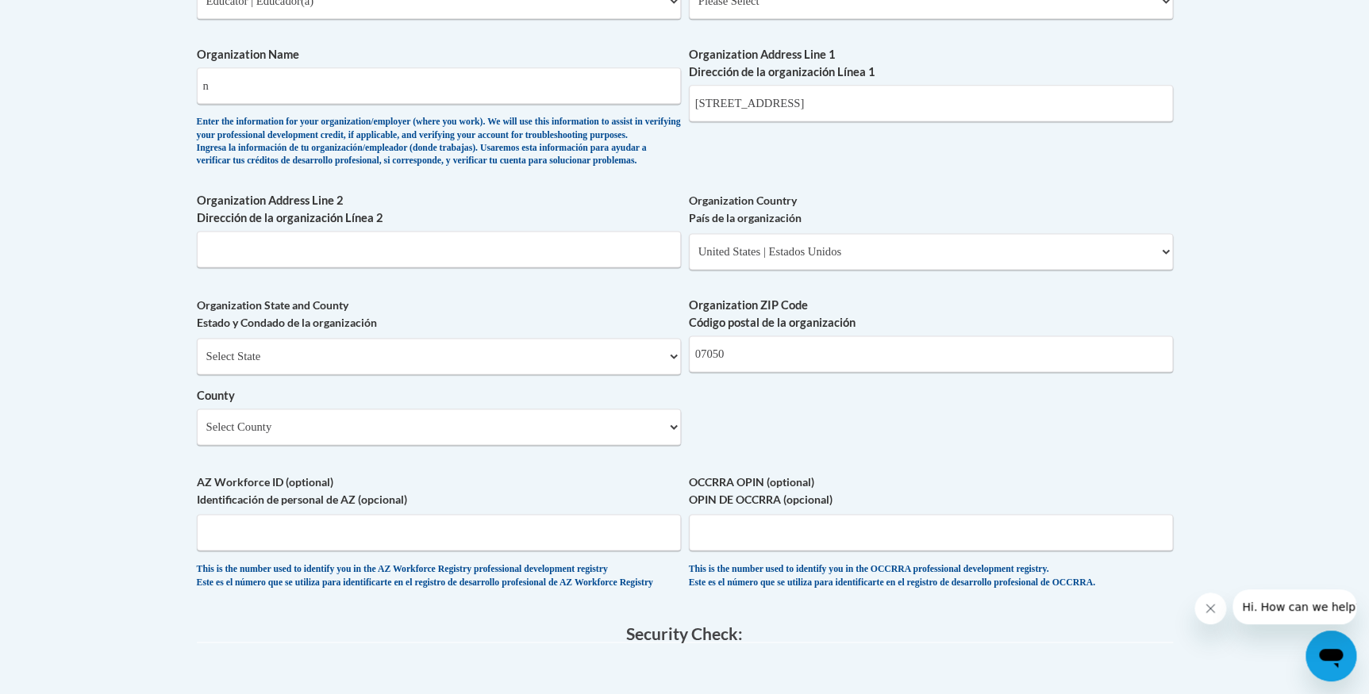
scroll to position [936, 0]
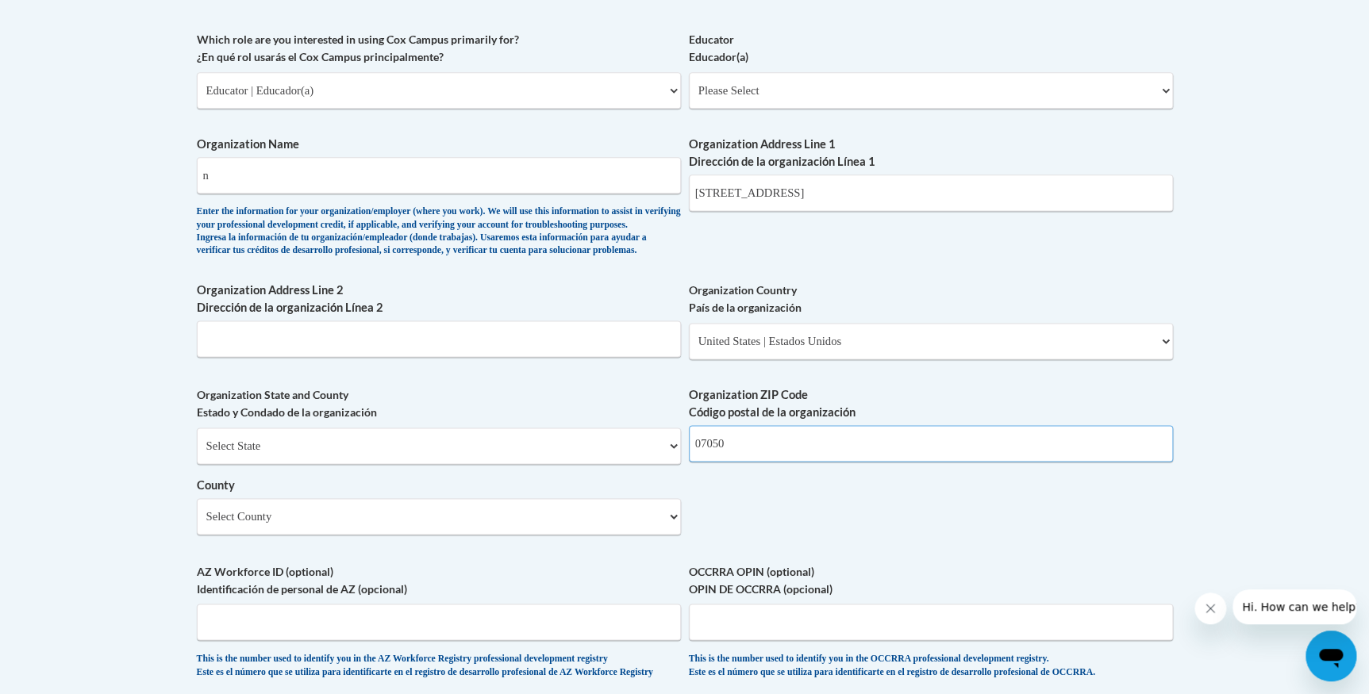
drag, startPoint x: 734, startPoint y: 472, endPoint x: 699, endPoint y: 471, distance: 35.0
click at [699, 462] on input "07050" at bounding box center [931, 443] width 484 height 37
type input "0"
click at [278, 464] on select "Select State Alabama Alaska Arizona Arkansas California Colorado Connecticut De…" at bounding box center [439, 446] width 484 height 37
click at [904, 559] on div "What is your first name? ¿Cuál es tu nombre? Stella What is your last name? ¿Cu…" at bounding box center [685, 119] width 976 height 1151
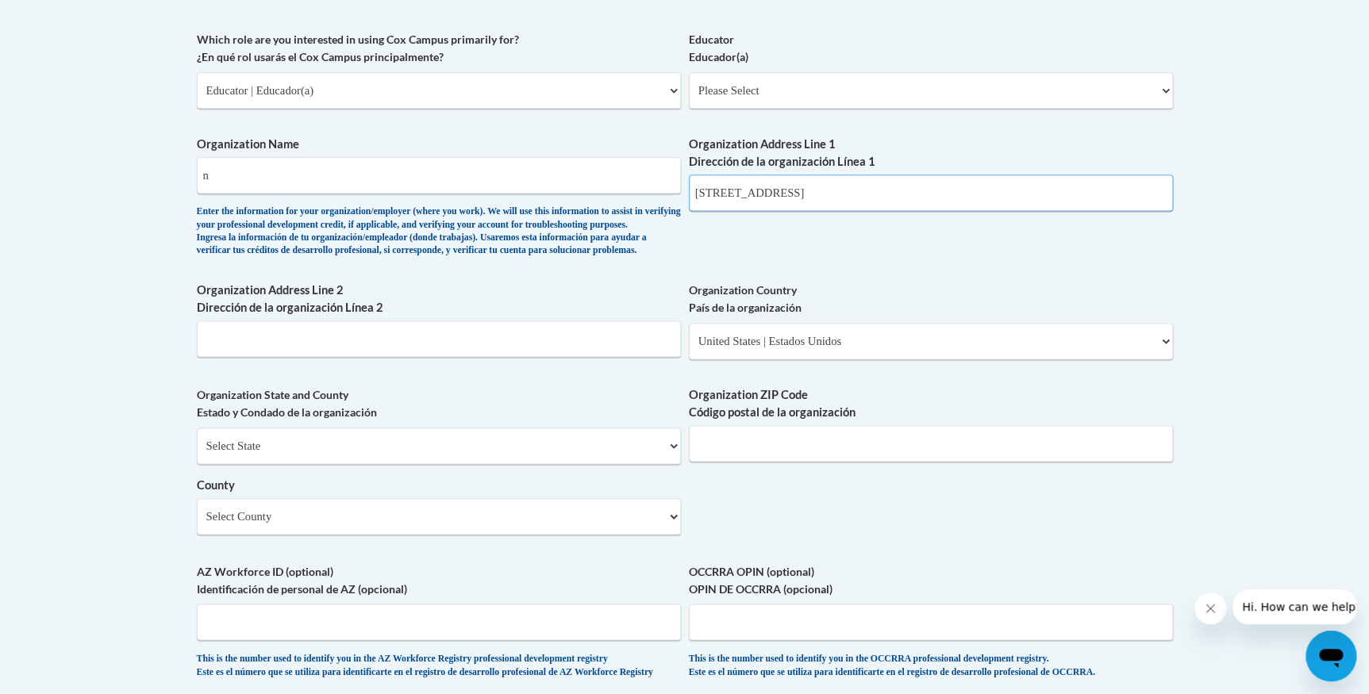
click at [793, 197] on input "237 Scotland Rd" at bounding box center [931, 193] width 484 height 37
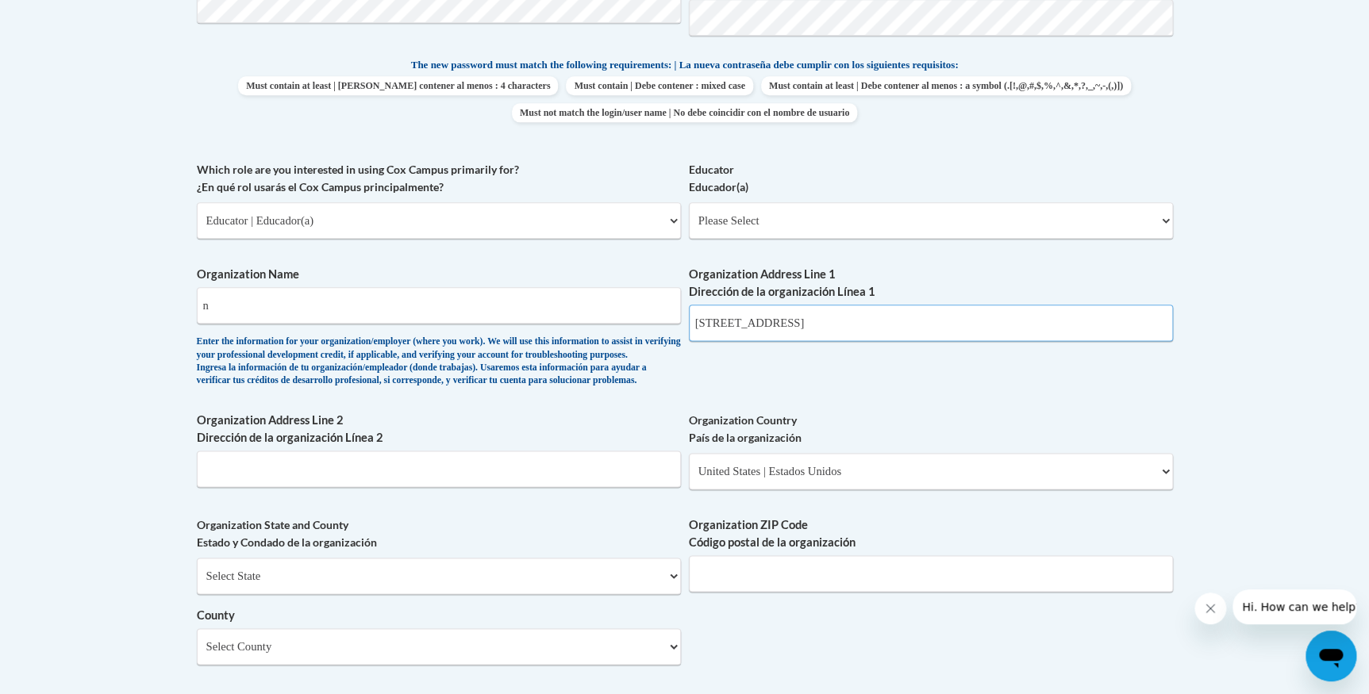
scroll to position [791, 0]
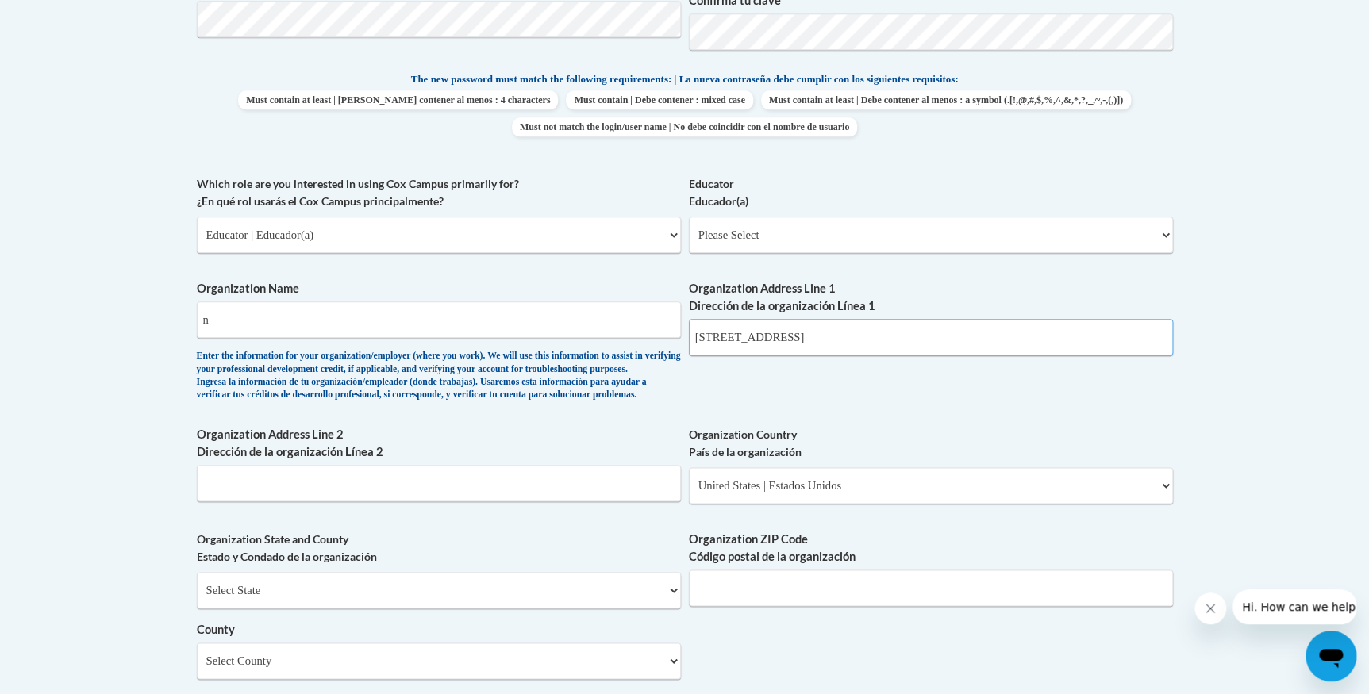
drag, startPoint x: 786, startPoint y: 333, endPoint x: 663, endPoint y: 337, distance: 123.1
click at [663, 337] on div "What is your first name? ¿Cuál es tu nombre? Stella What is your last name? ¿Cu…" at bounding box center [685, 263] width 976 height 1151
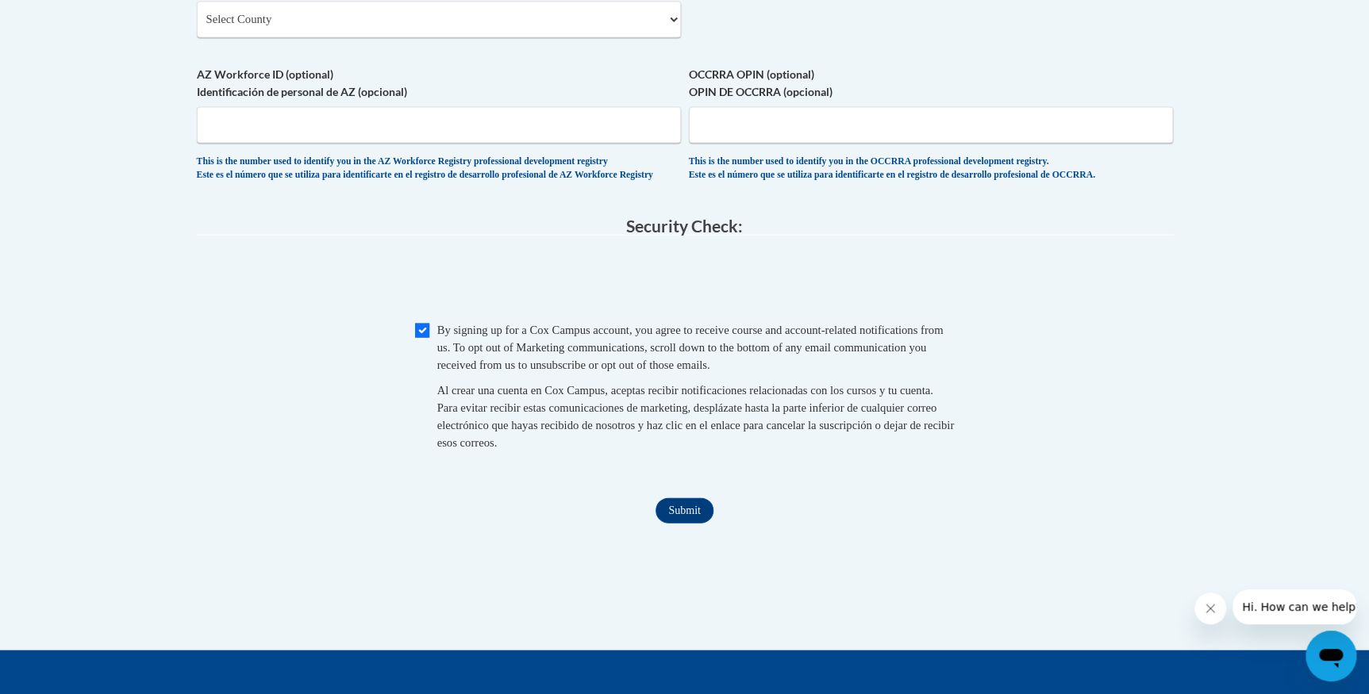
scroll to position [1440, 0]
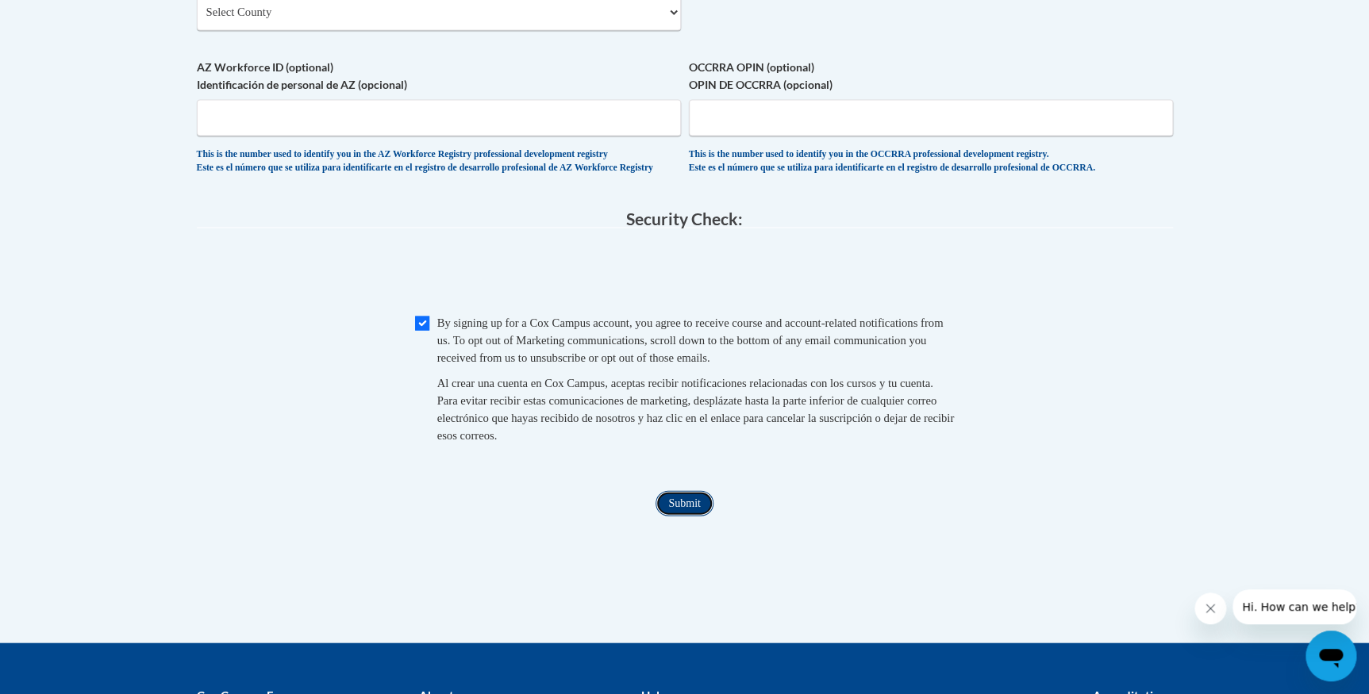
click at [693, 516] on input "Submit" at bounding box center [684, 502] width 57 height 25
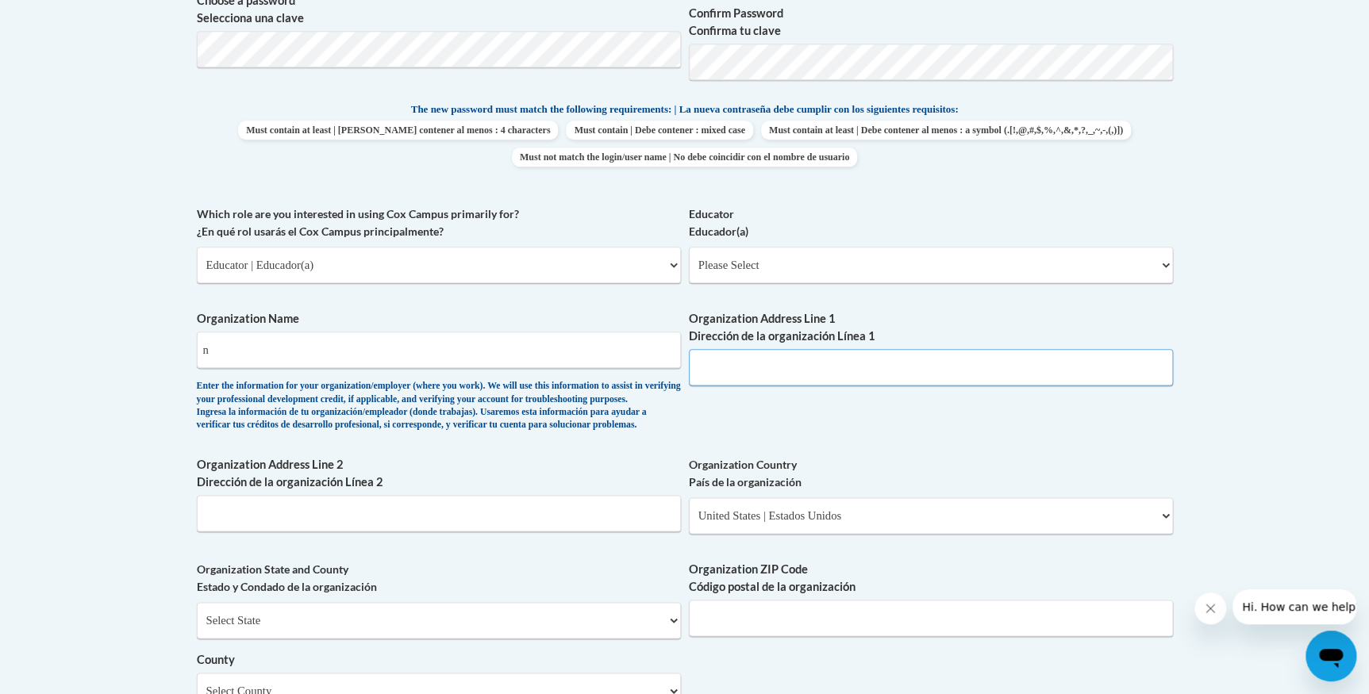
scroll to position [749, 0]
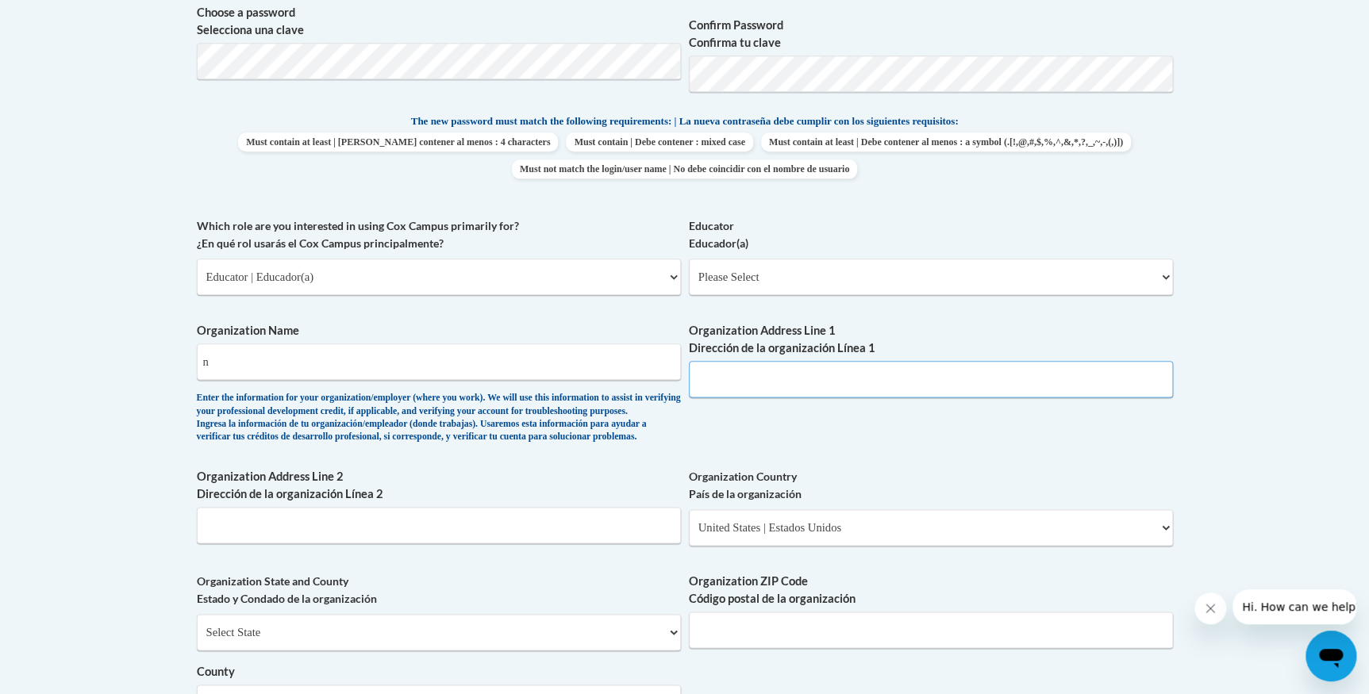
click at [721, 380] on input "Organization Address Line 1 Dirección de la organización Línea 1" at bounding box center [931, 379] width 484 height 37
type input "237 Scotland Rd"
type input "East Orange"
type input "07050"
click at [225, 544] on input "East Orange" at bounding box center [439, 525] width 484 height 37
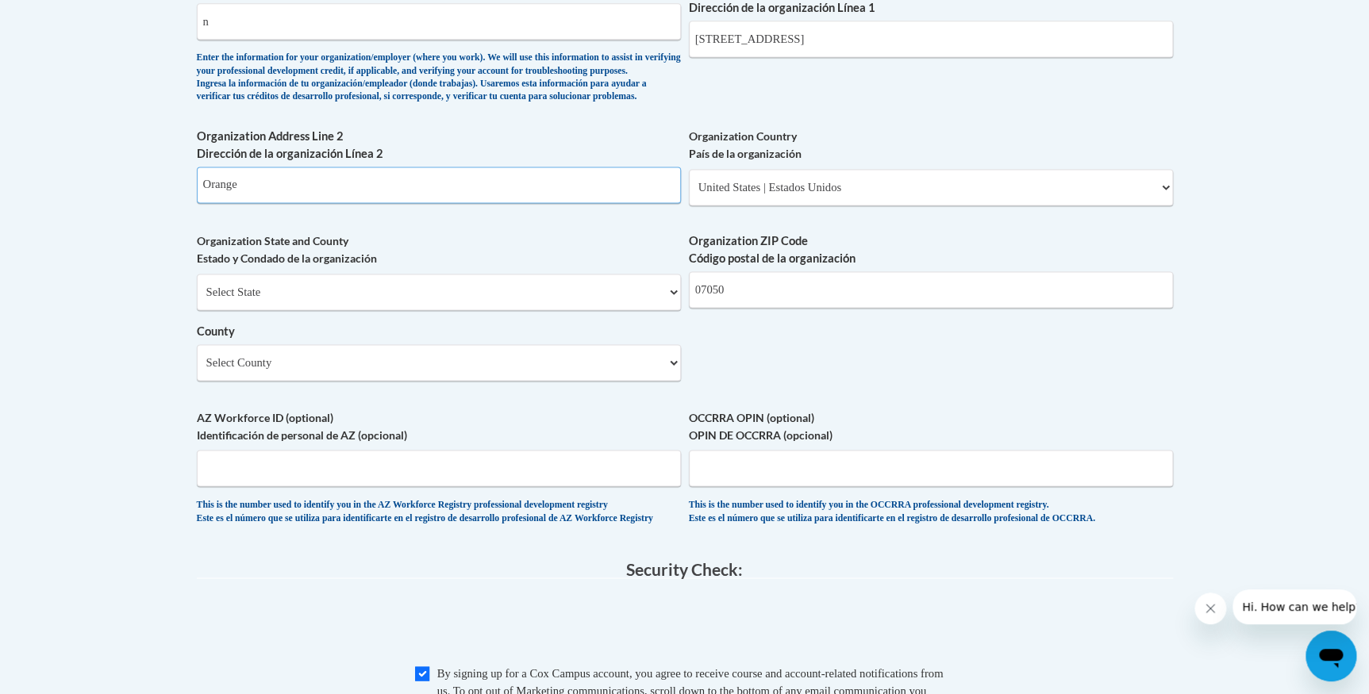
type input "Orange"
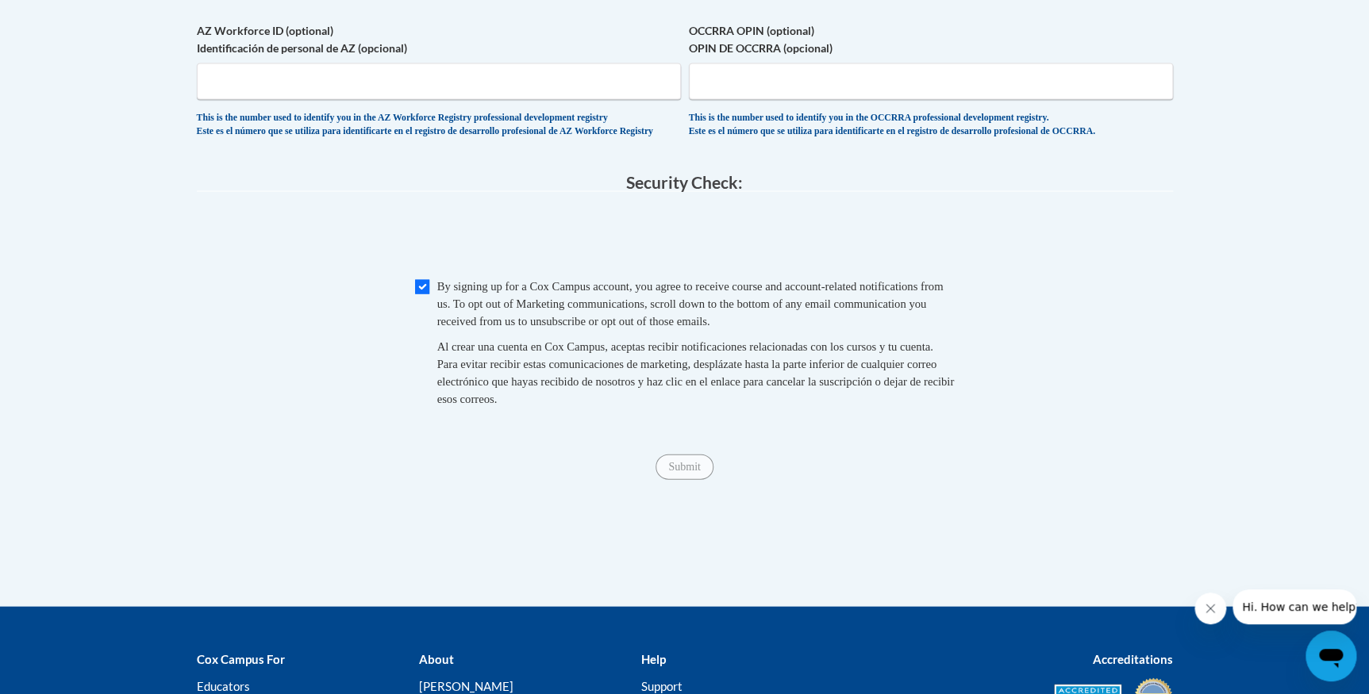
scroll to position [1498, 0]
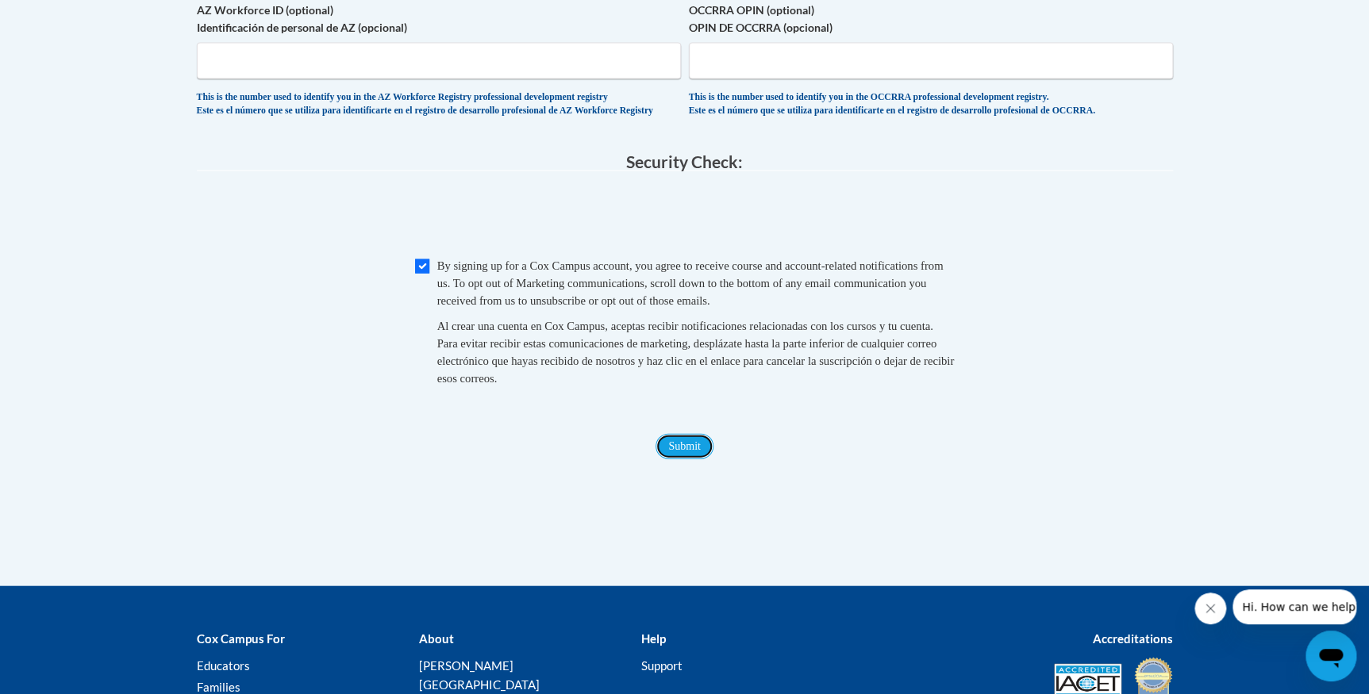
drag, startPoint x: 688, startPoint y: 487, endPoint x: 706, endPoint y: 475, distance: 21.4
click at [696, 459] on input "Submit" at bounding box center [684, 445] width 57 height 25
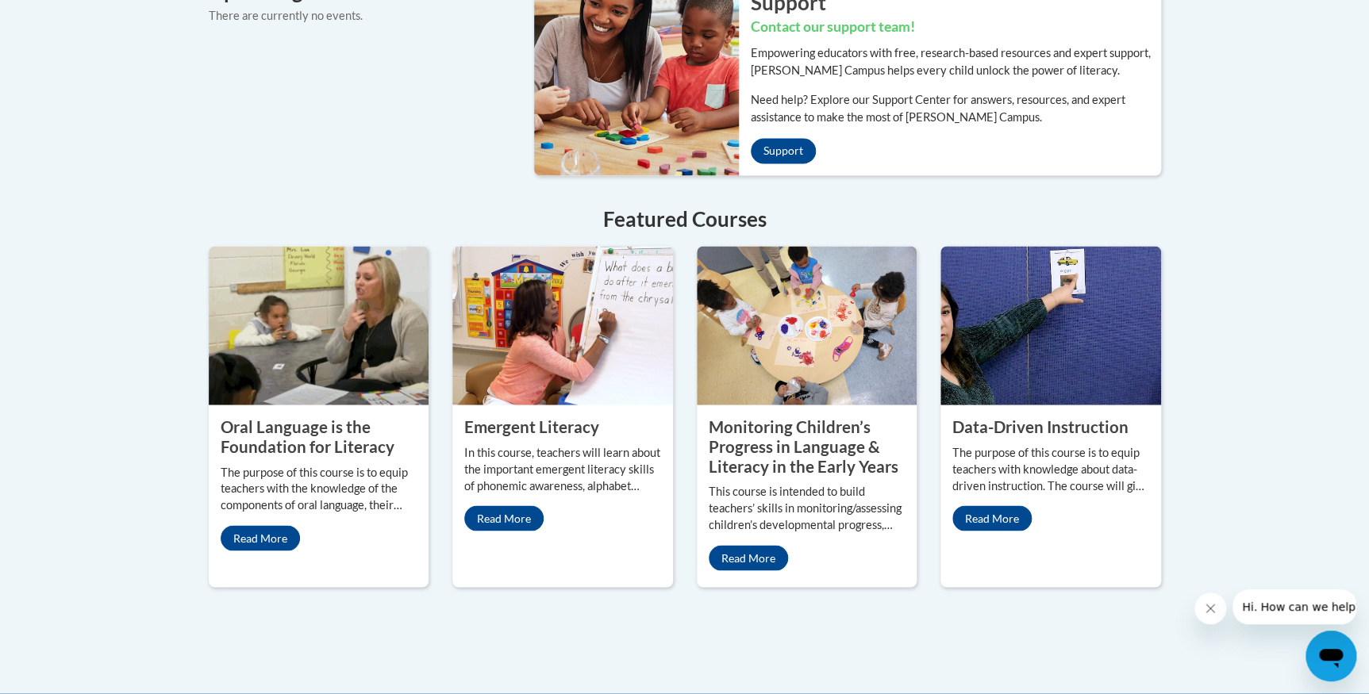
scroll to position [1298, 0]
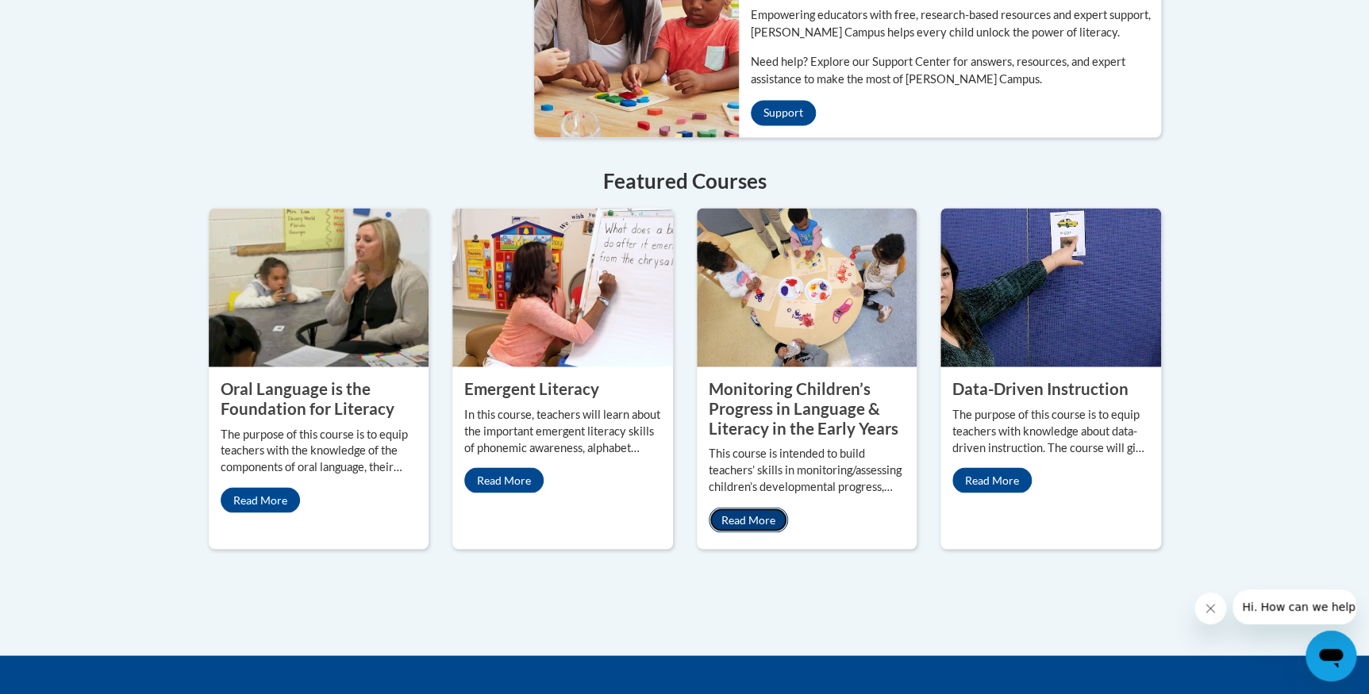
click at [749, 507] on link "Read More" at bounding box center [748, 519] width 79 height 25
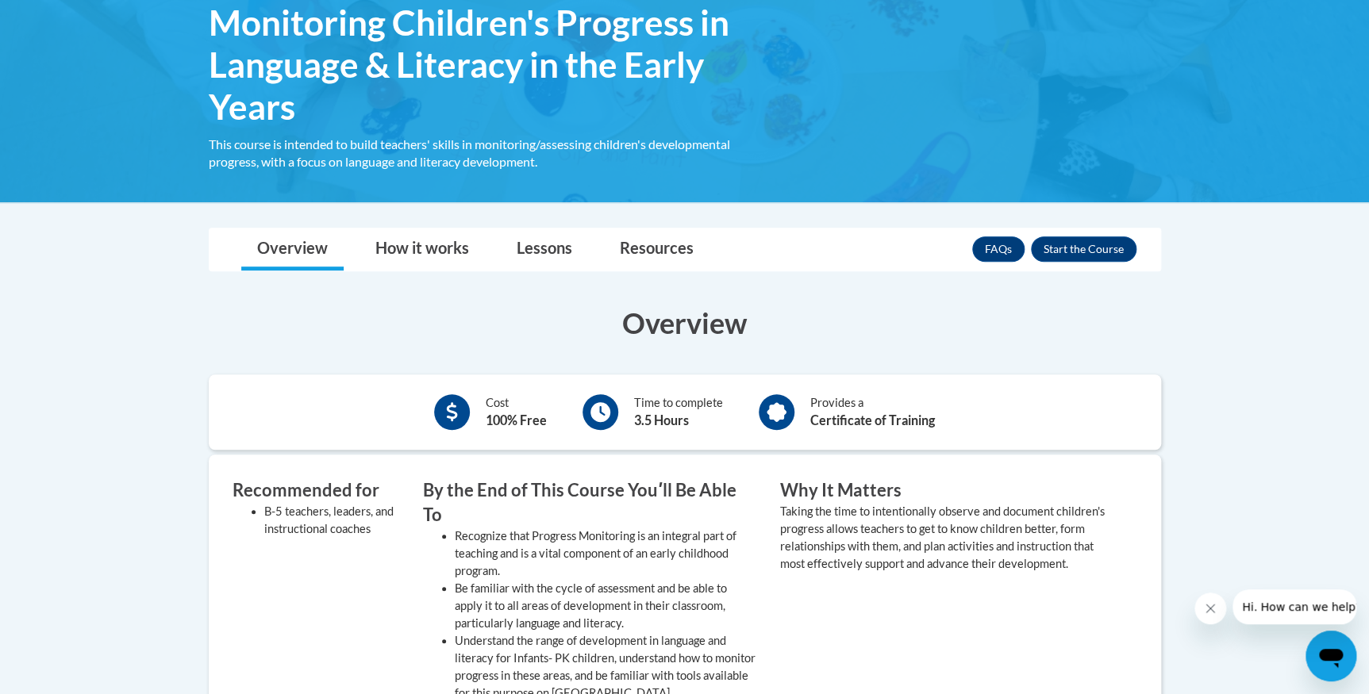
scroll to position [288, 0]
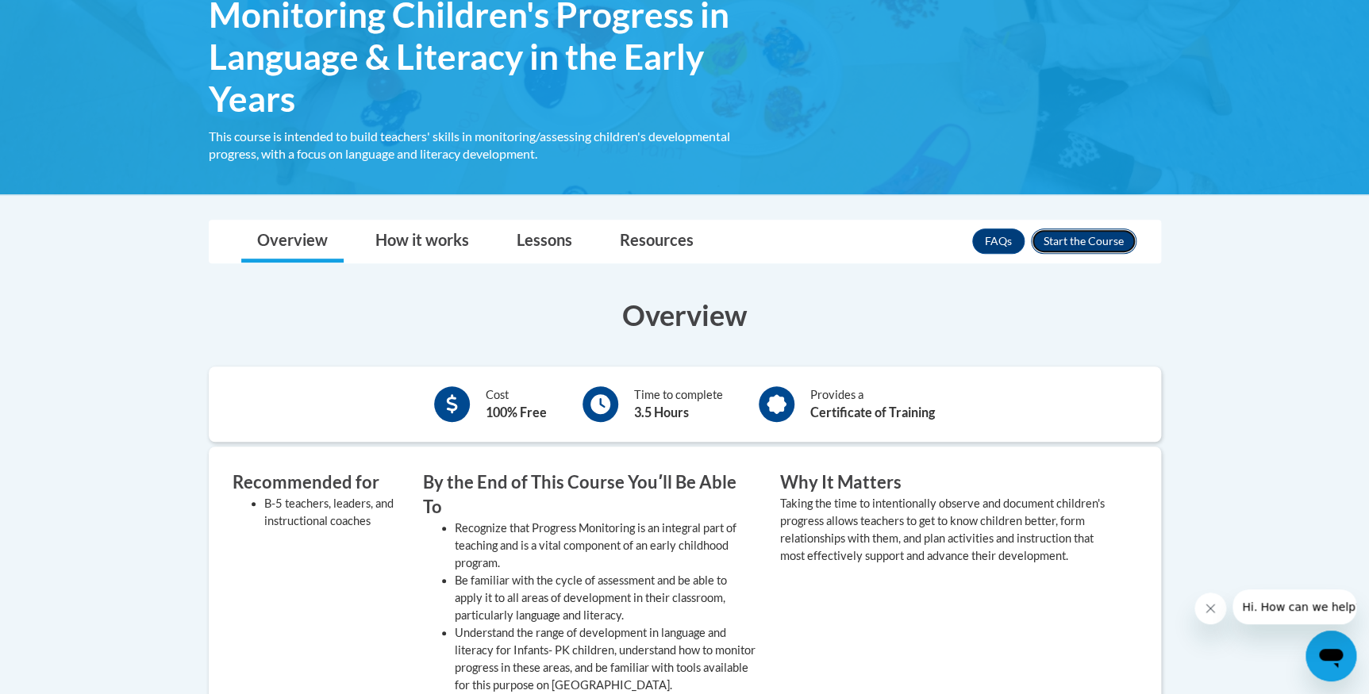
click at [1079, 240] on button "Enroll" at bounding box center [1084, 241] width 106 height 25
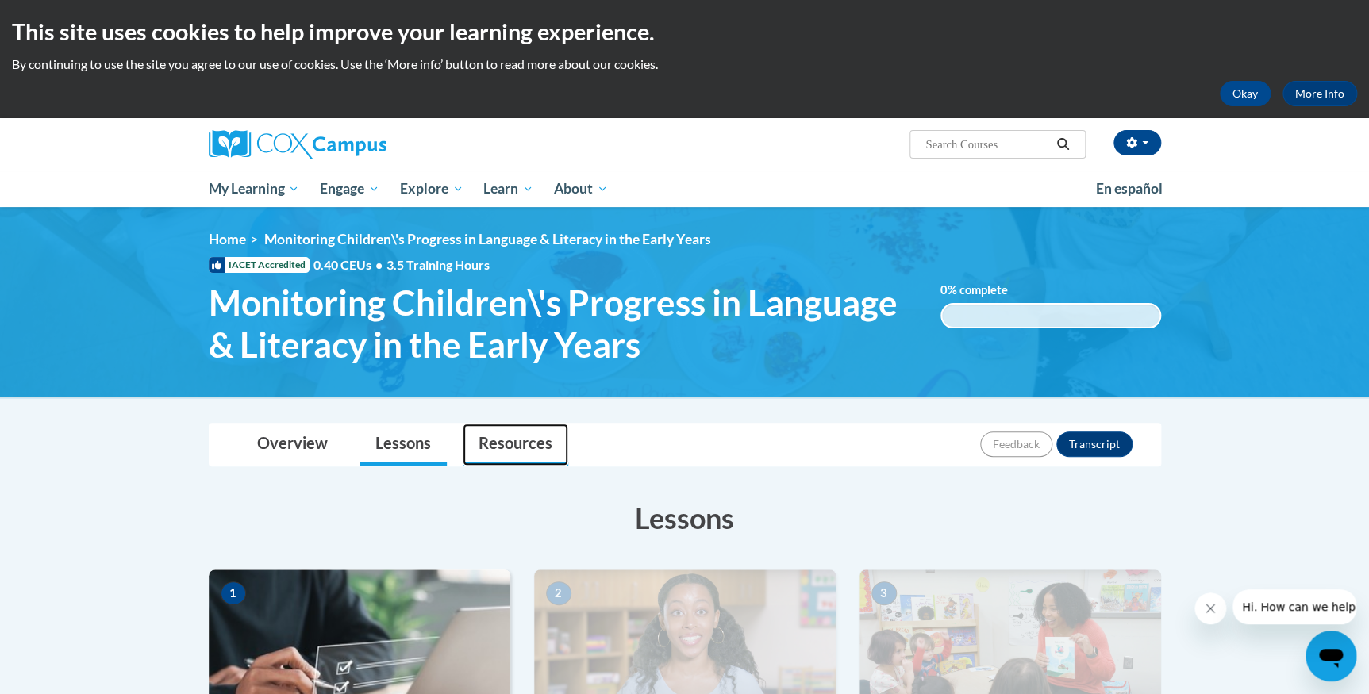
click at [502, 444] on link "Resources" at bounding box center [516, 445] width 106 height 42
